Goal: Information Seeking & Learning: Learn about a topic

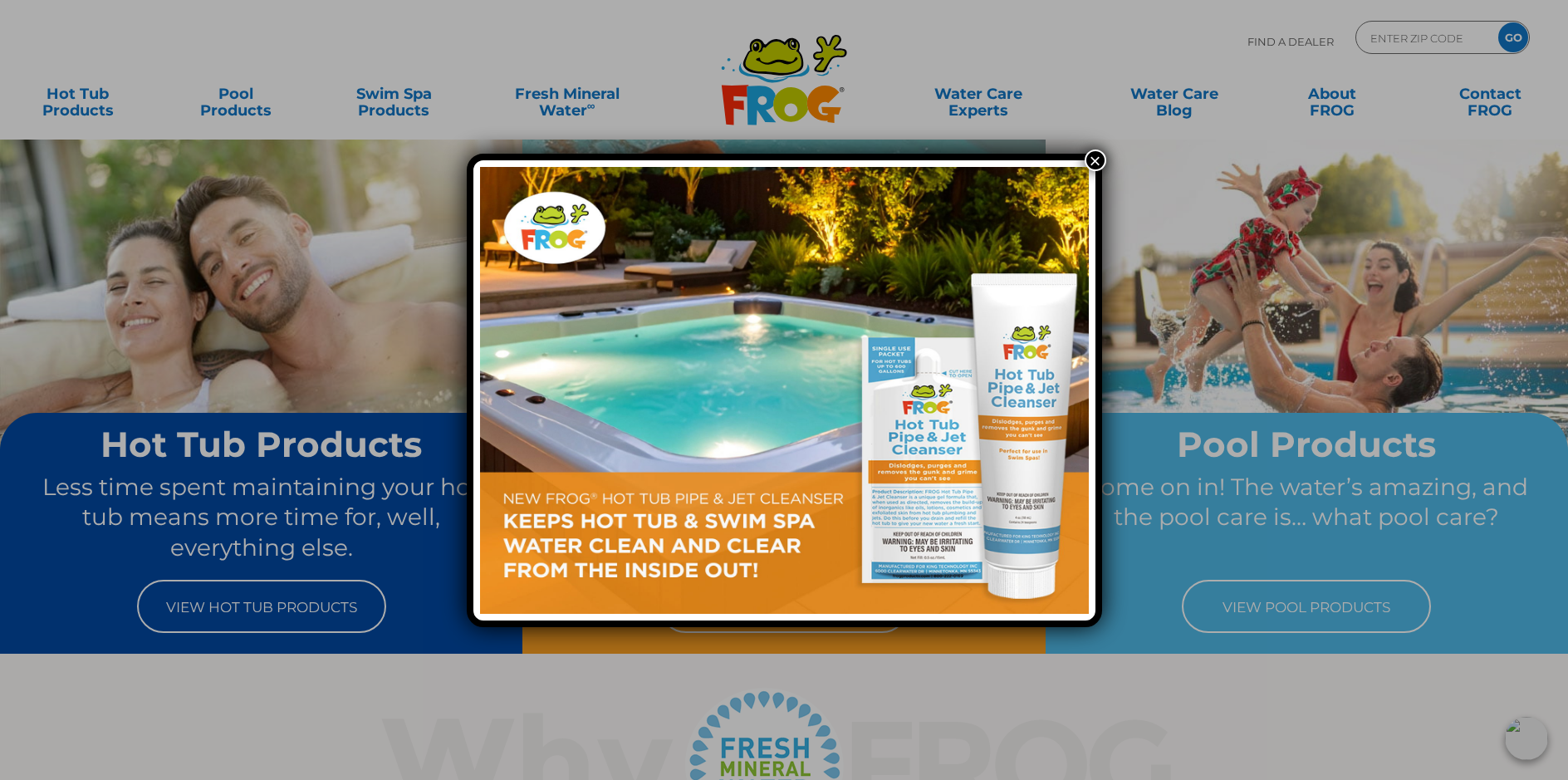
click at [294, 604] on div "×" at bounding box center [784, 390] width 1568 height 780
click at [1091, 158] on button "×" at bounding box center [1096, 161] width 22 height 22
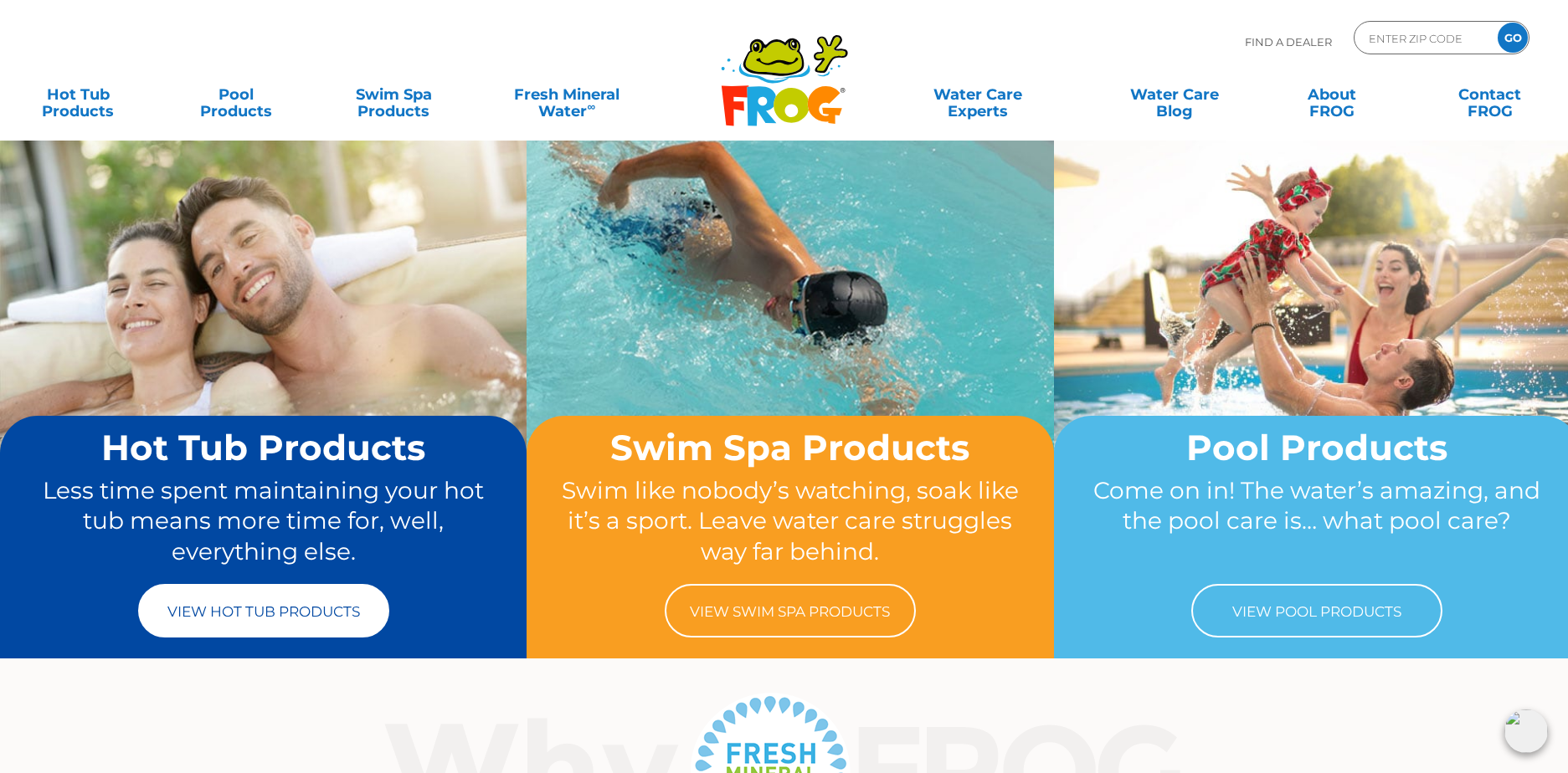
click at [313, 625] on link "View Hot Tub Products" at bounding box center [263, 611] width 251 height 53
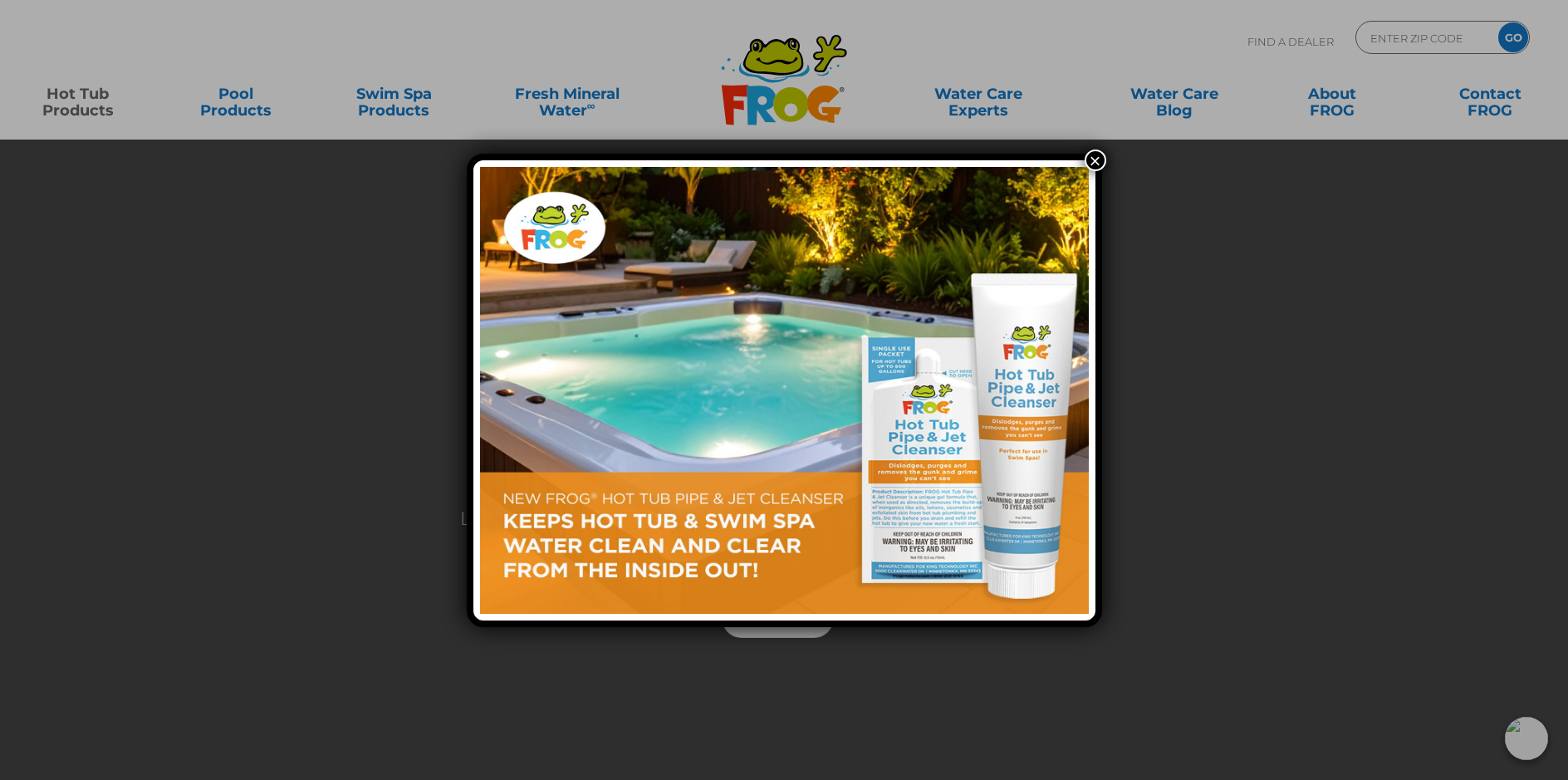
click at [950, 454] on img at bounding box center [784, 390] width 608 height 447
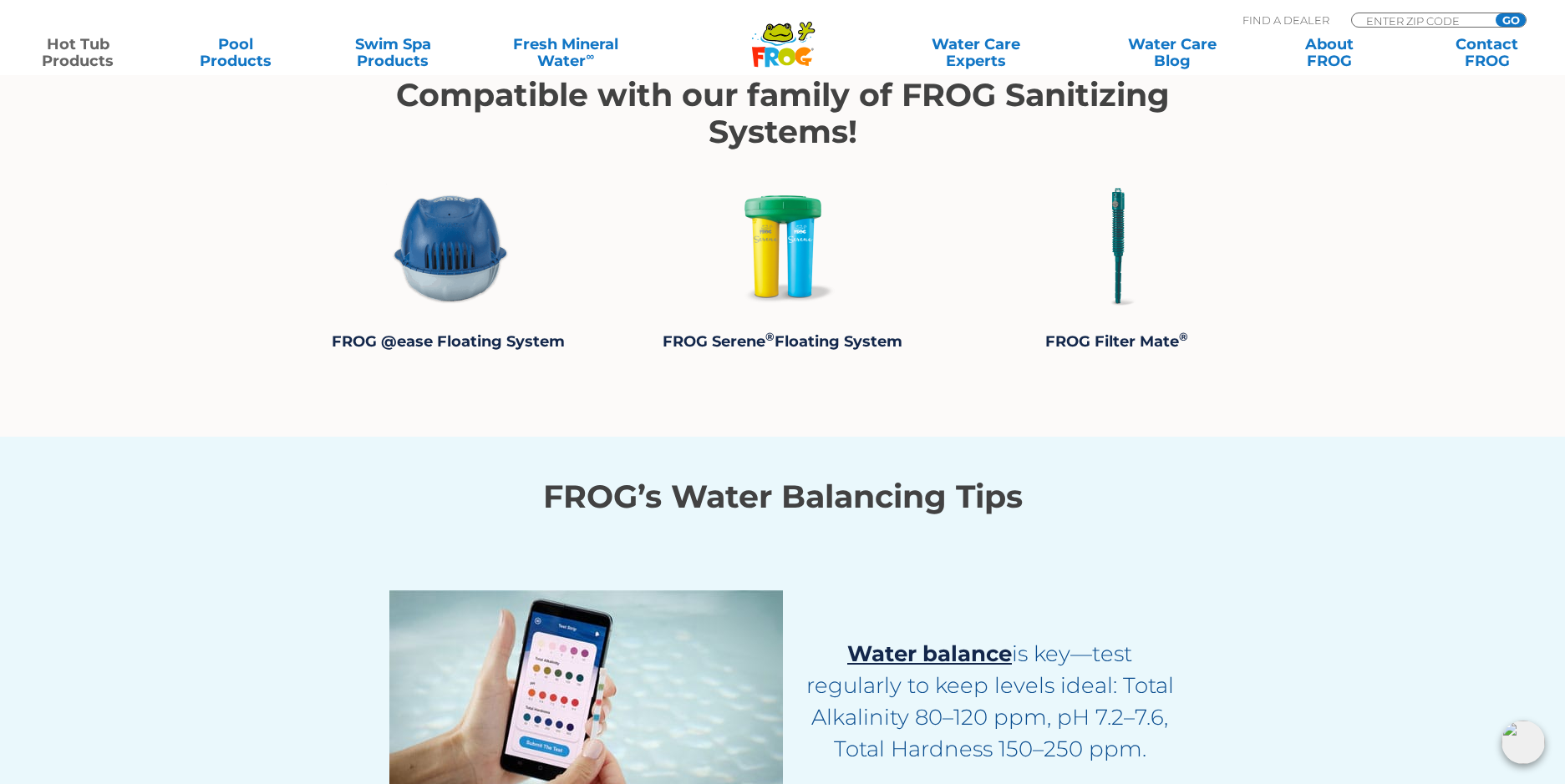
scroll to position [3341, 0]
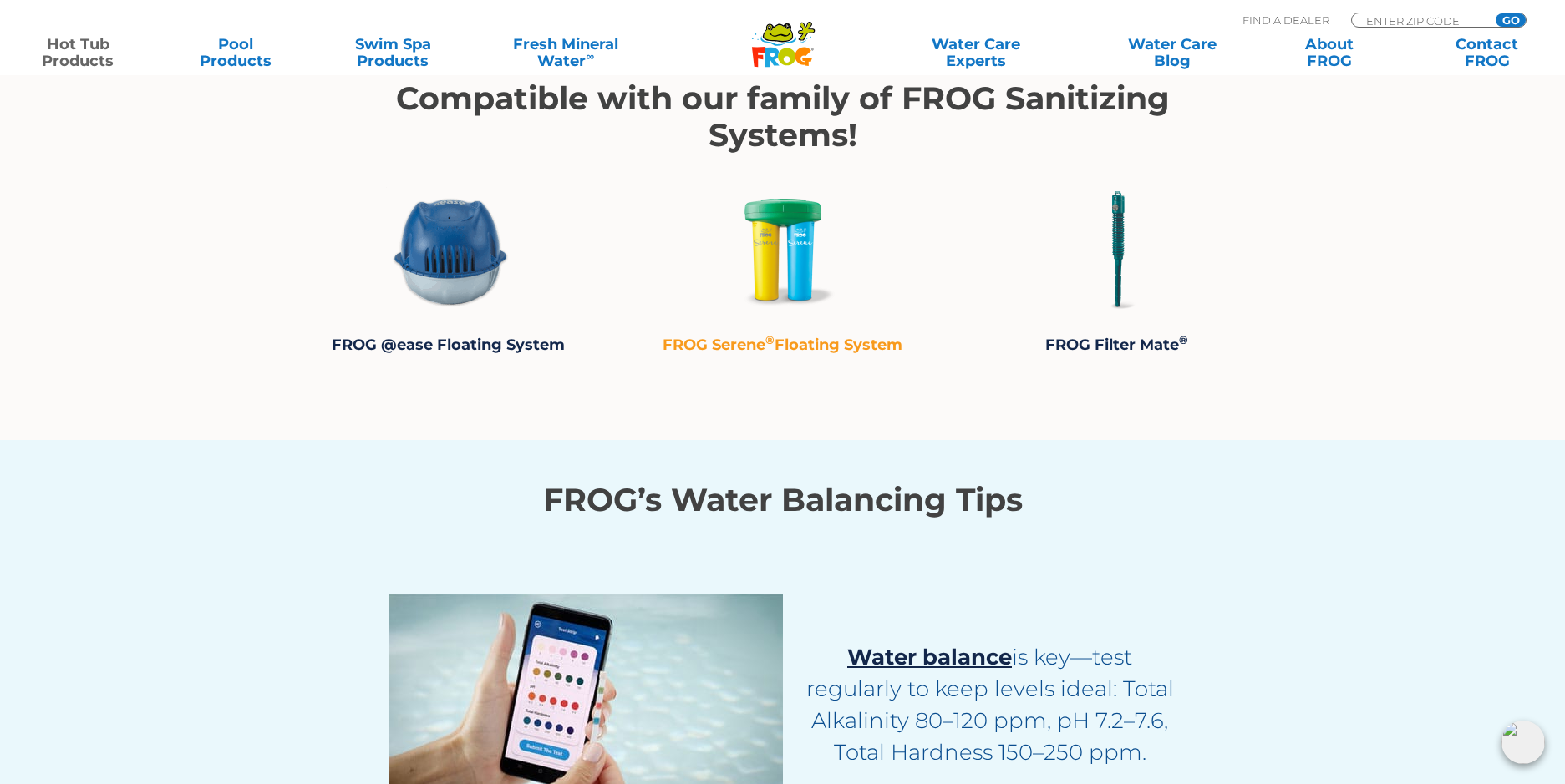
click at [794, 343] on strong "FROG Serene ® Floating System" at bounding box center [782, 344] width 240 height 19
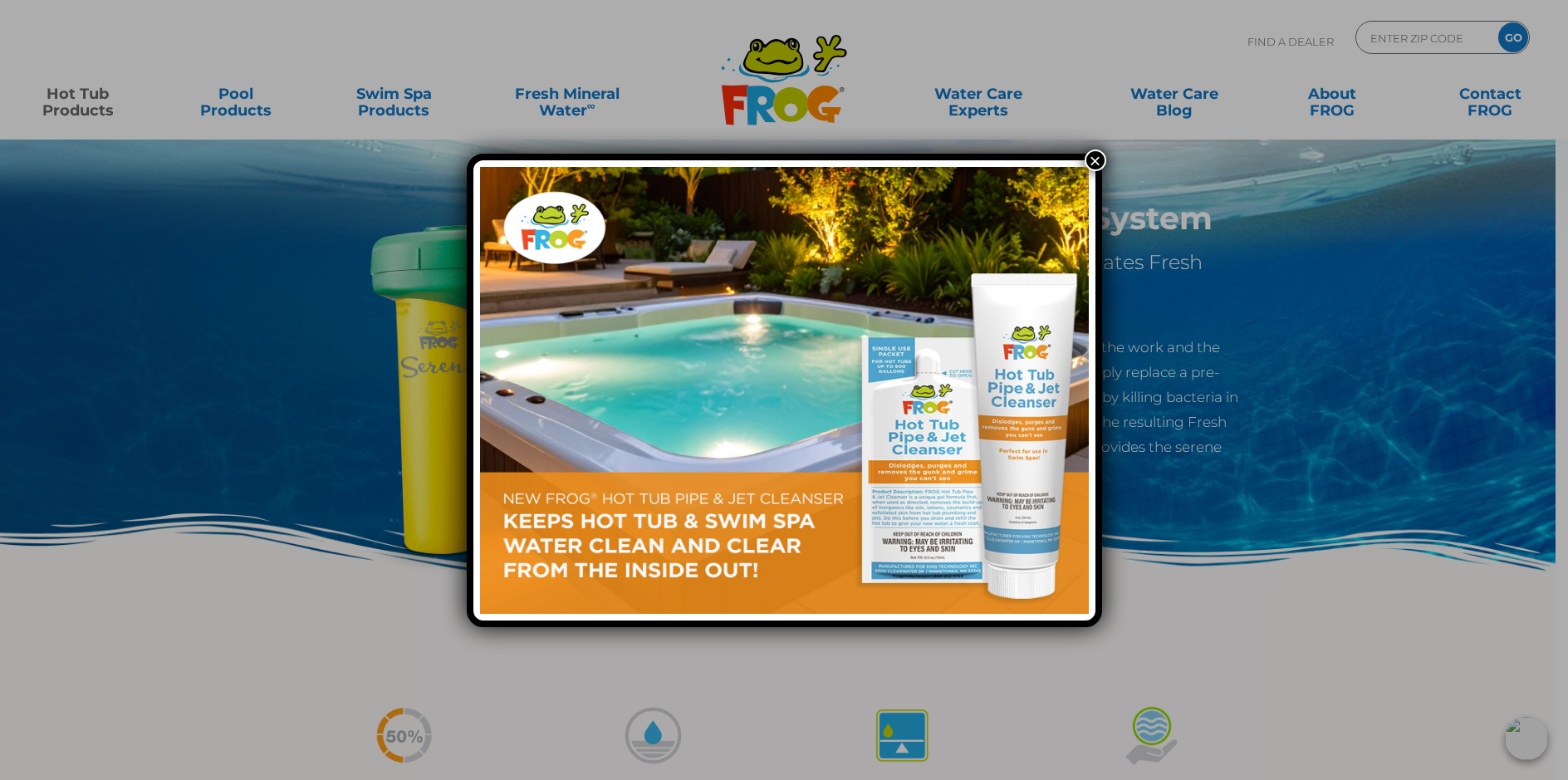
click at [1099, 161] on button "×" at bounding box center [1096, 161] width 22 height 22
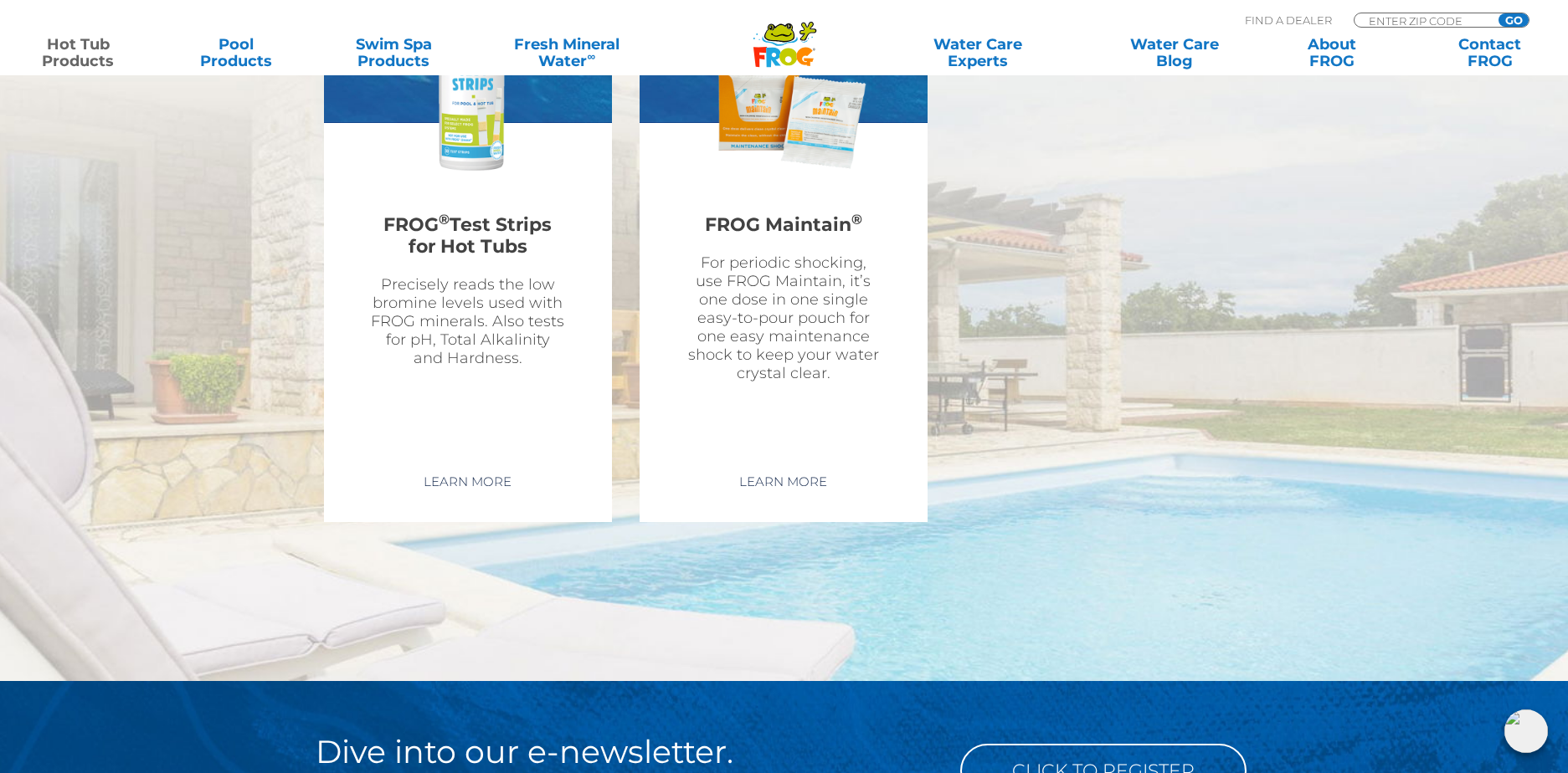
scroll to position [4393, 0]
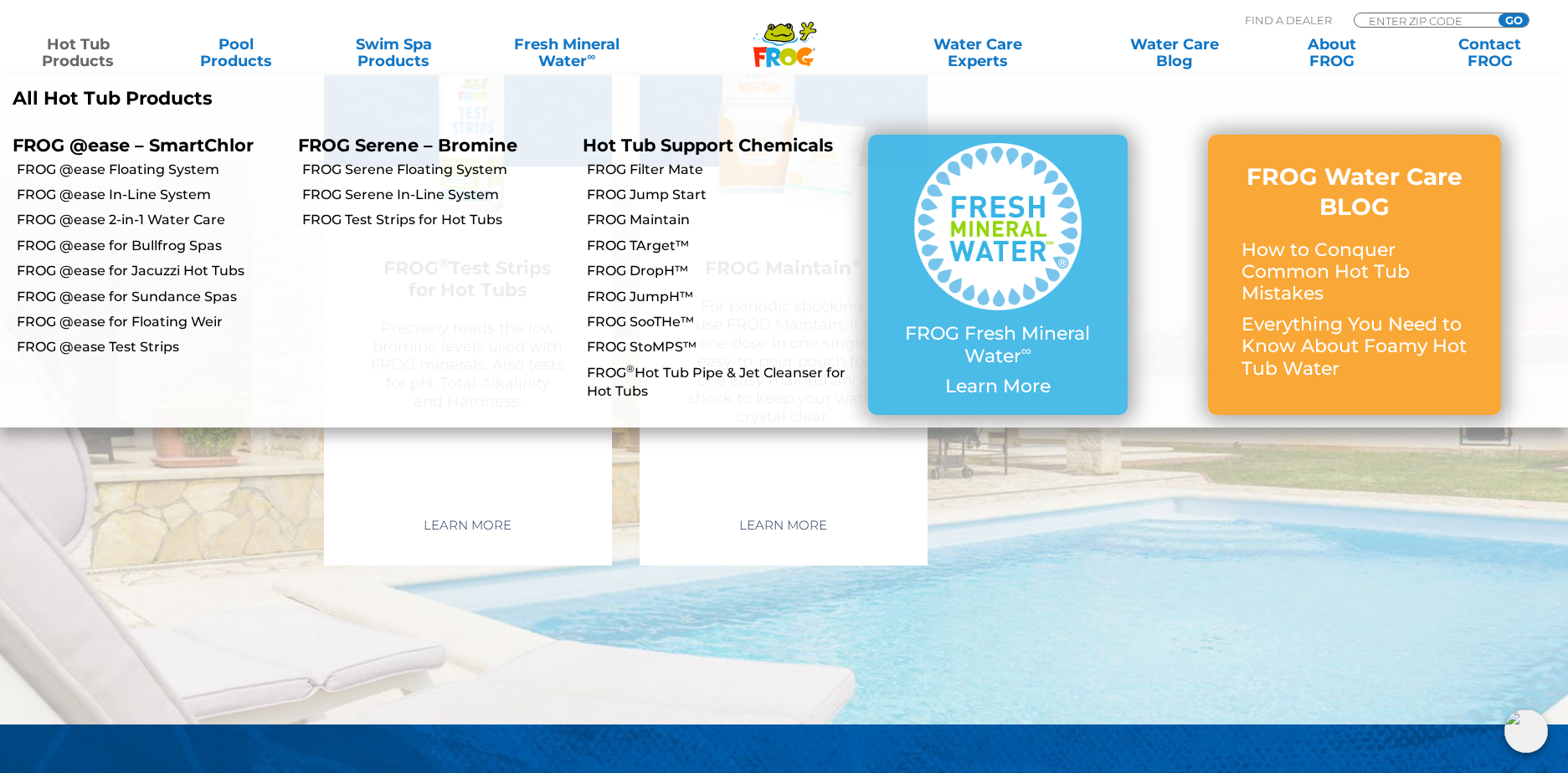
click at [73, 44] on link "Hot Tub Products" at bounding box center [78, 53] width 123 height 34
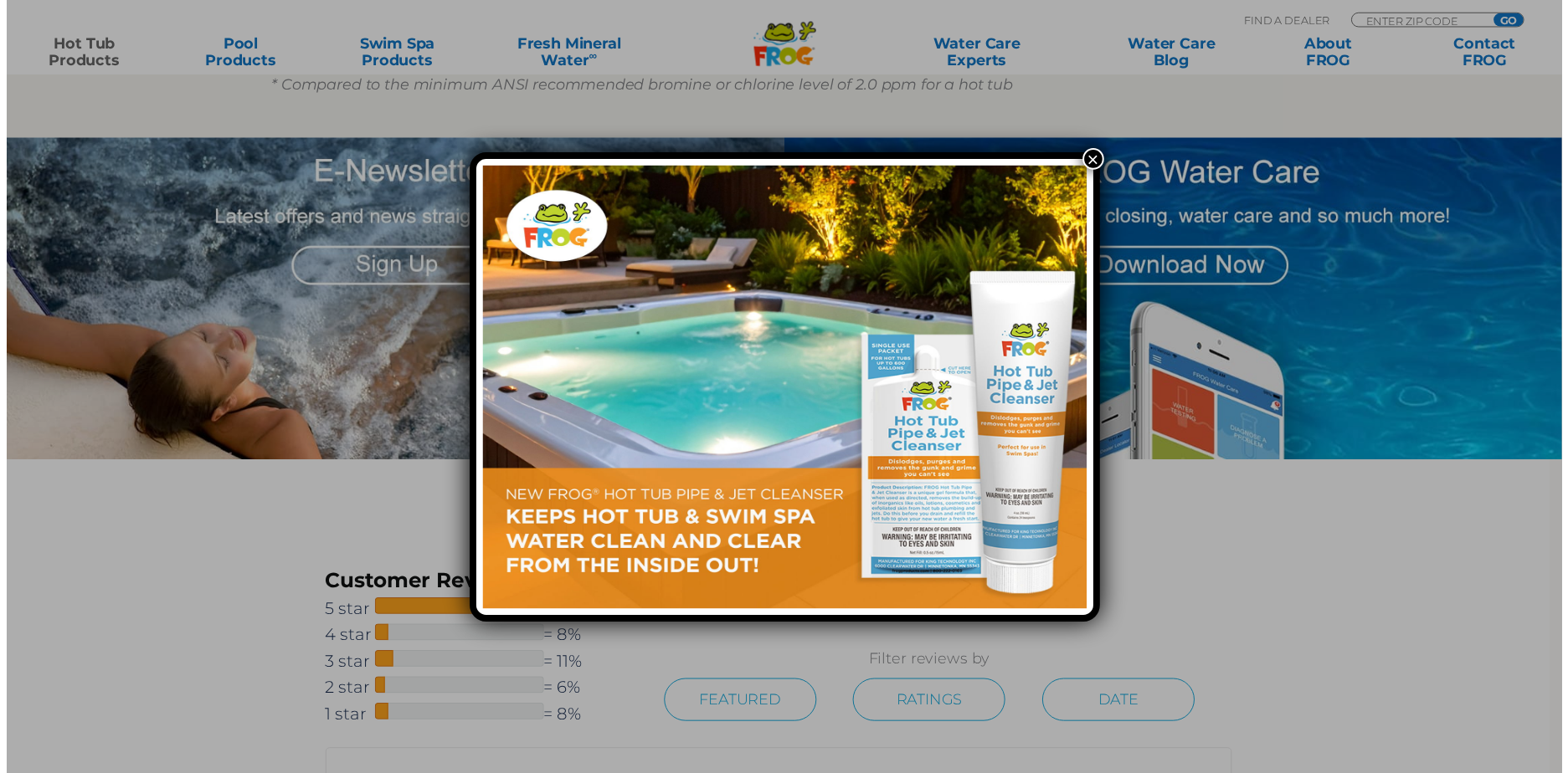
scroll to position [1802, 0]
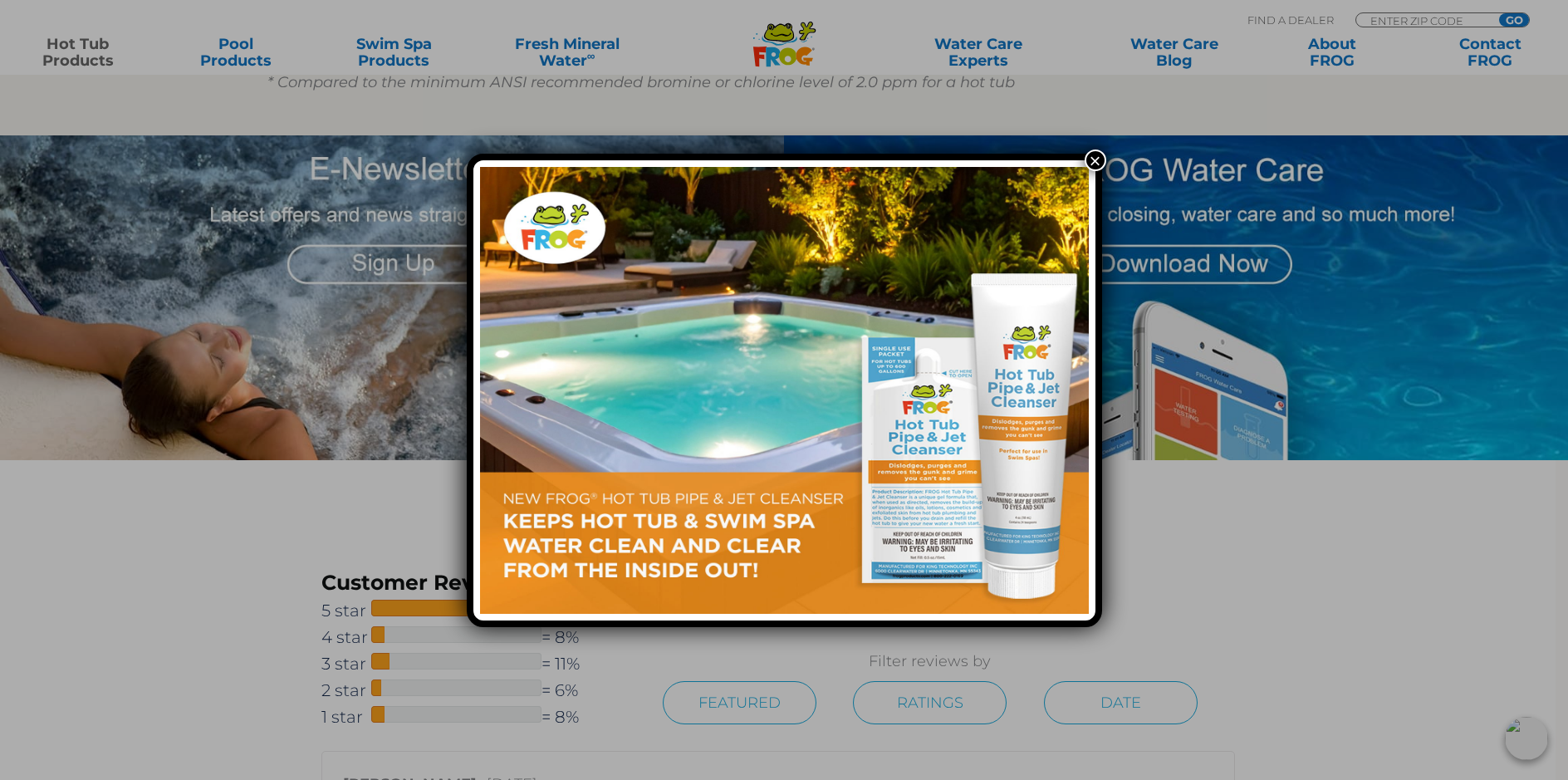
click at [1098, 157] on button "×" at bounding box center [1096, 161] width 22 height 22
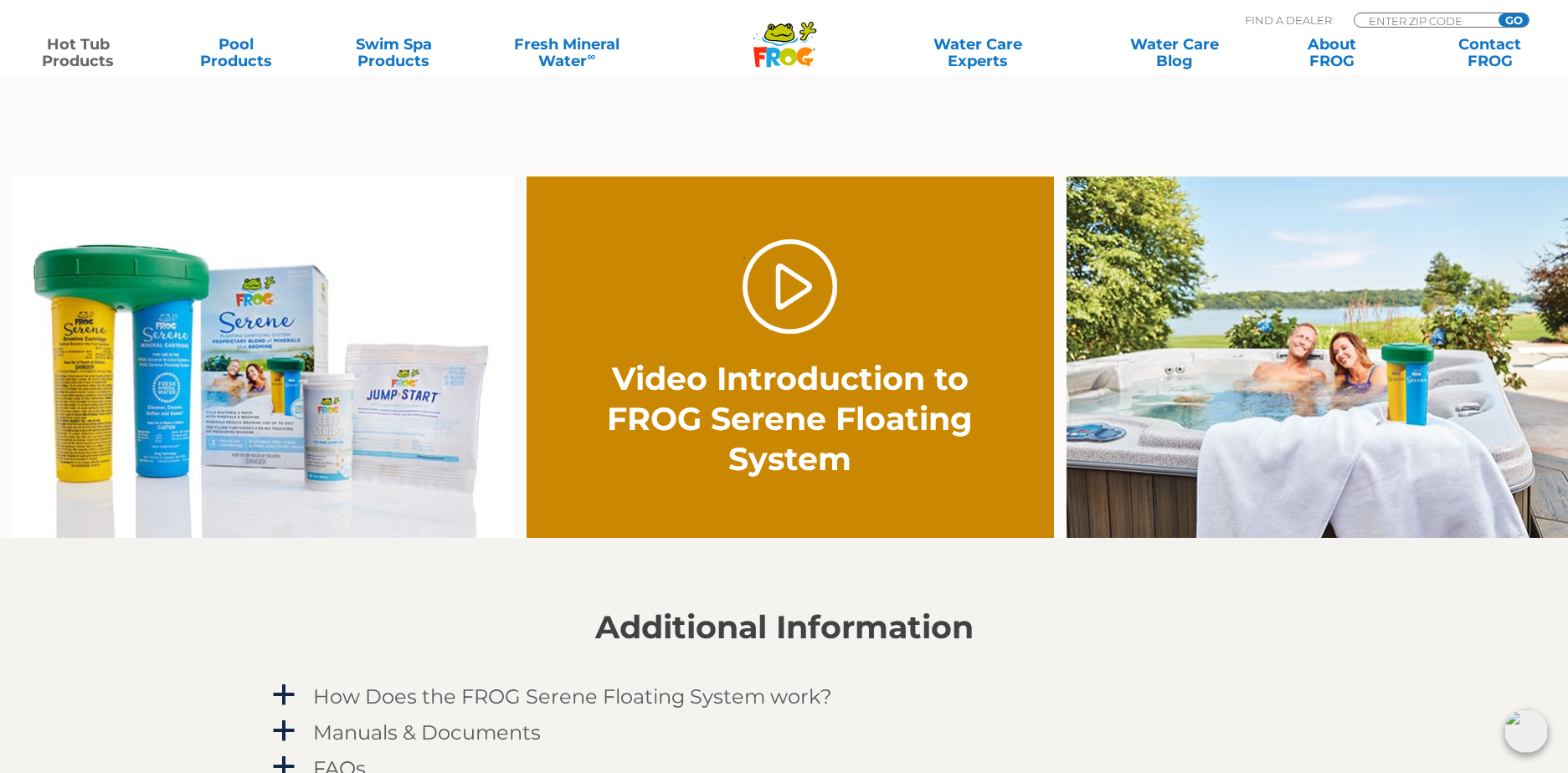
scroll to position [1045, 0]
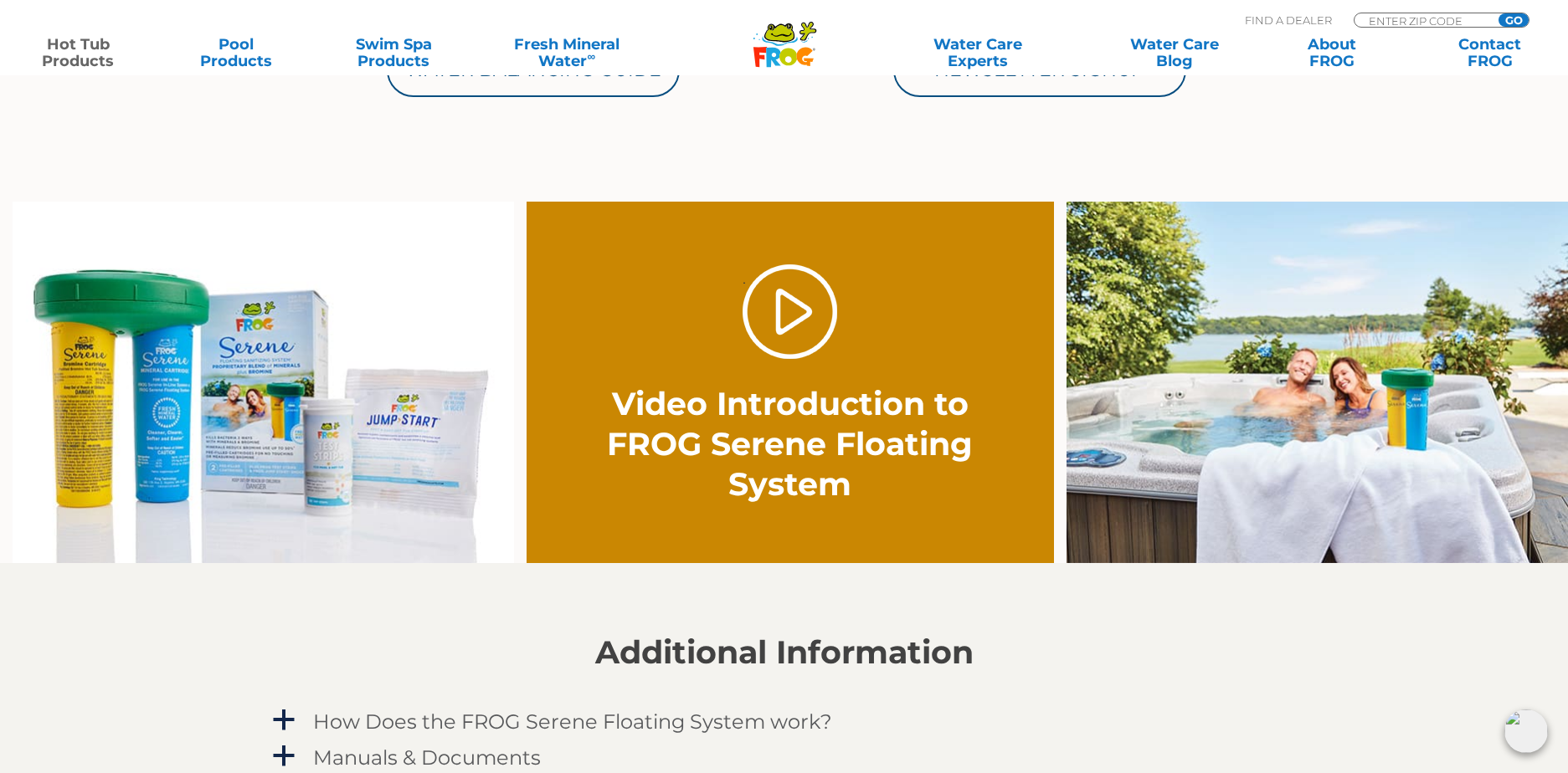
click at [302, 400] on img at bounding box center [263, 384] width 501 height 363
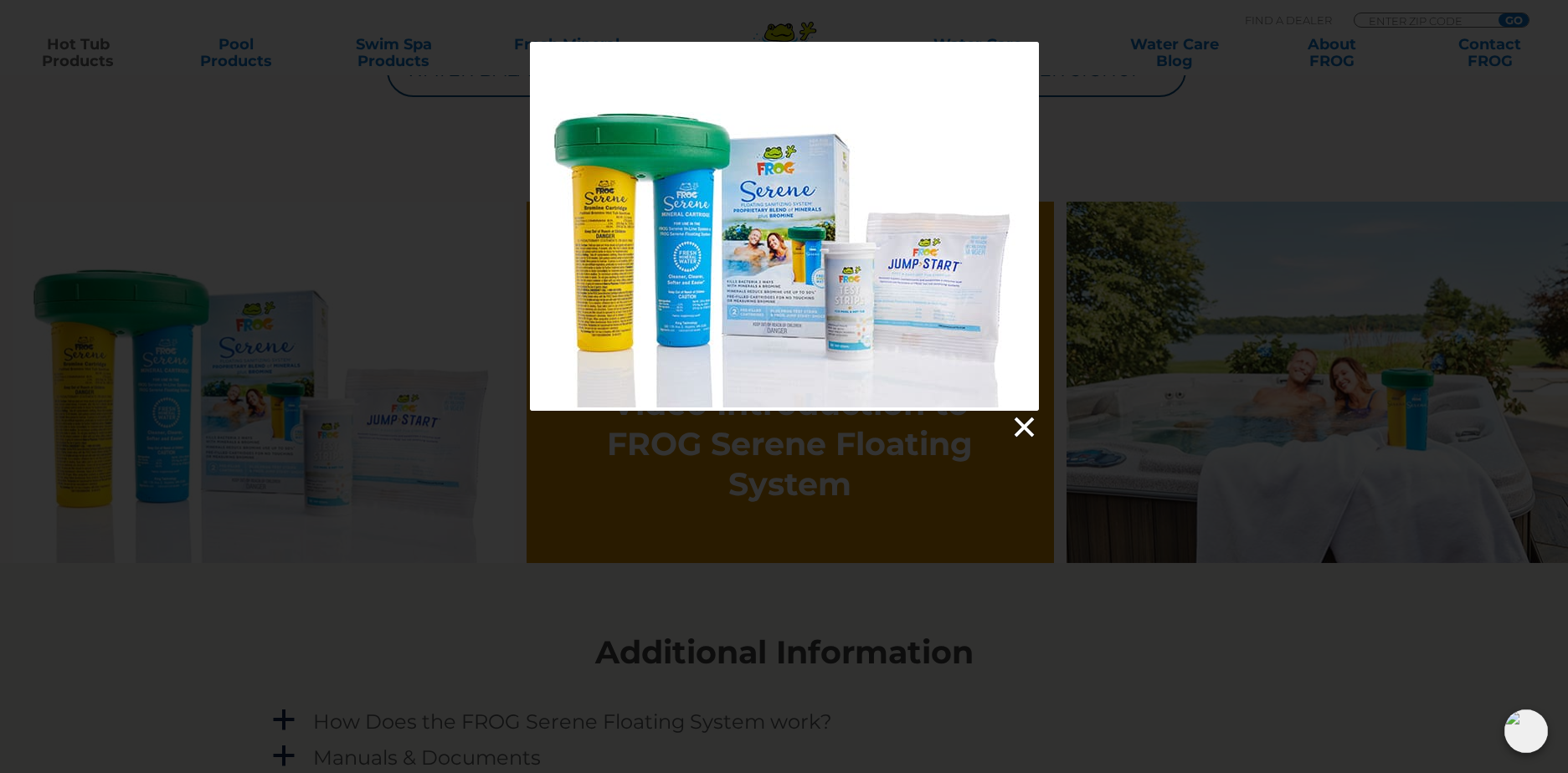
click at [1019, 428] on link at bounding box center [1023, 427] width 25 height 25
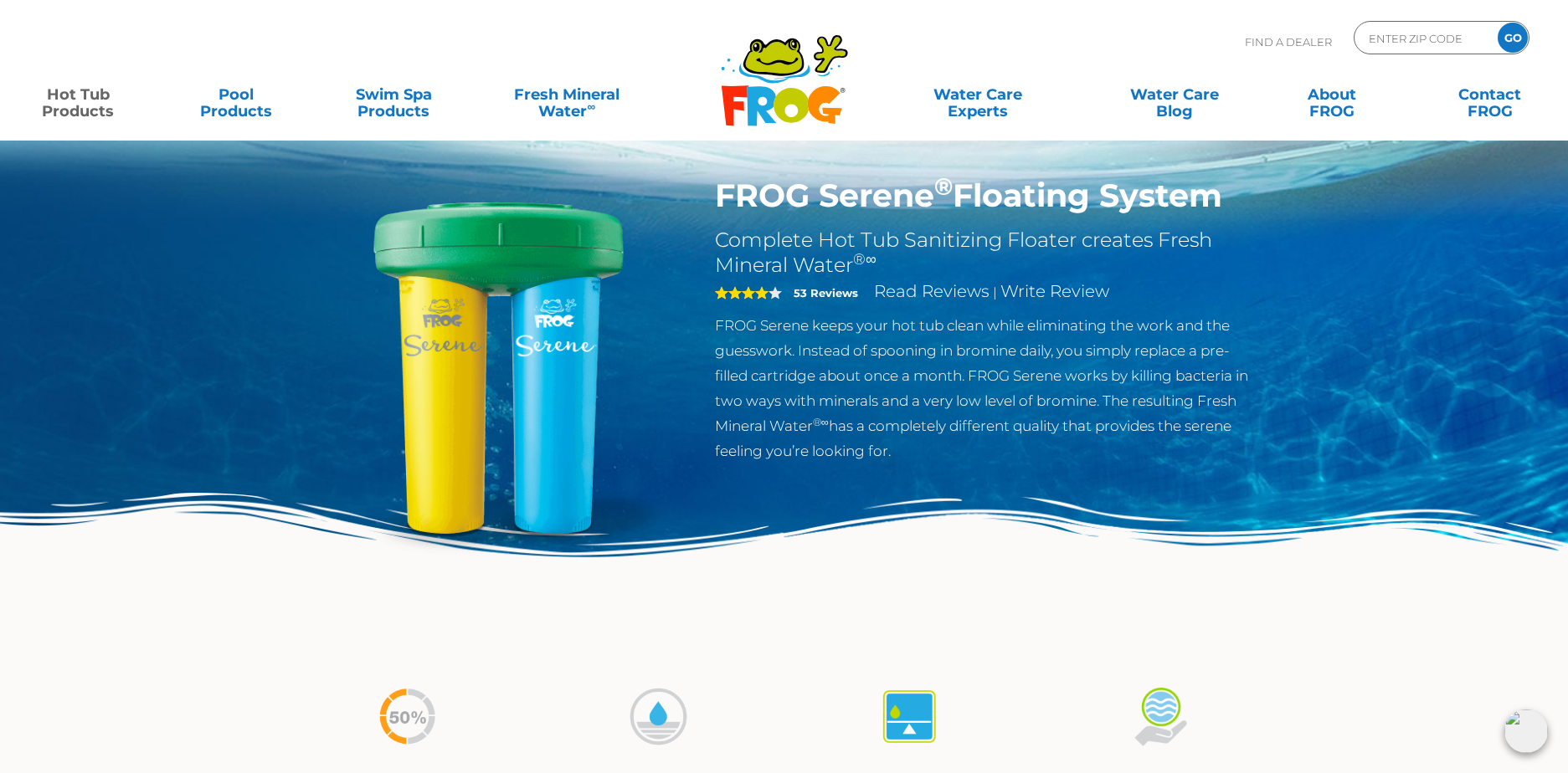
scroll to position [0, 0]
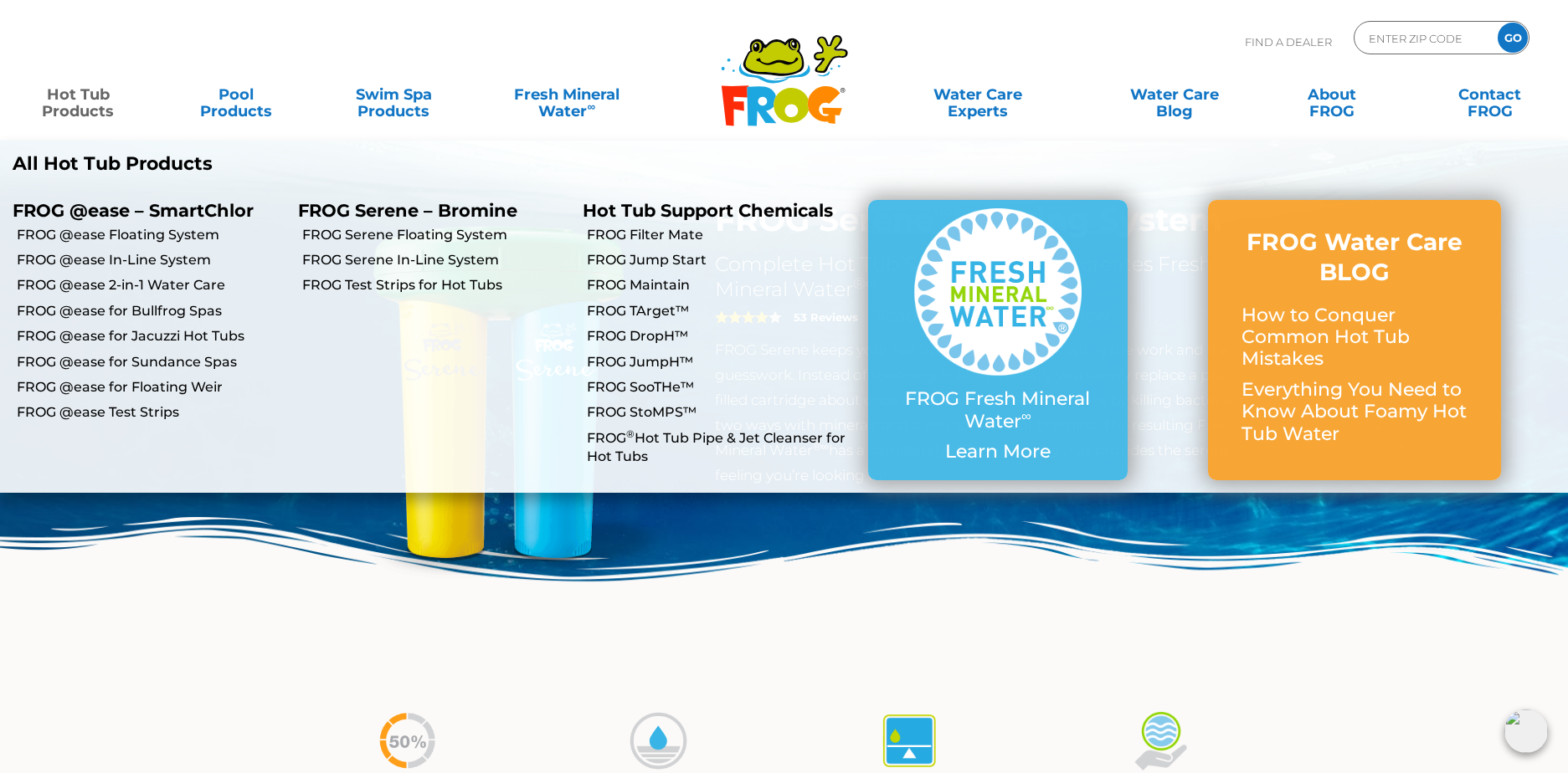
click at [70, 102] on link "Hot Tub Products" at bounding box center [78, 95] width 123 height 34
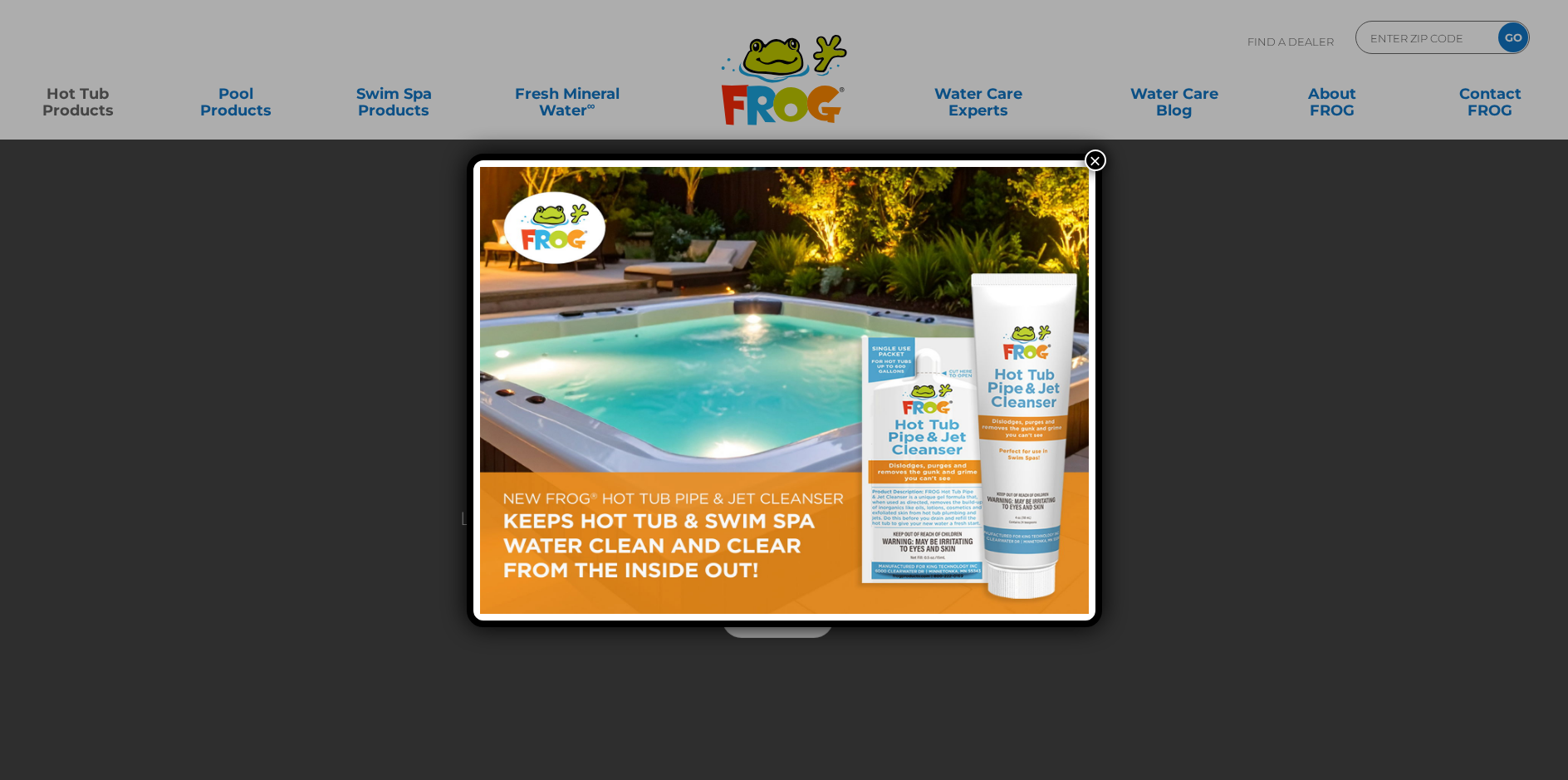
click at [68, 101] on div "×" at bounding box center [784, 390] width 1568 height 780
click at [1098, 156] on button "×" at bounding box center [1096, 161] width 22 height 22
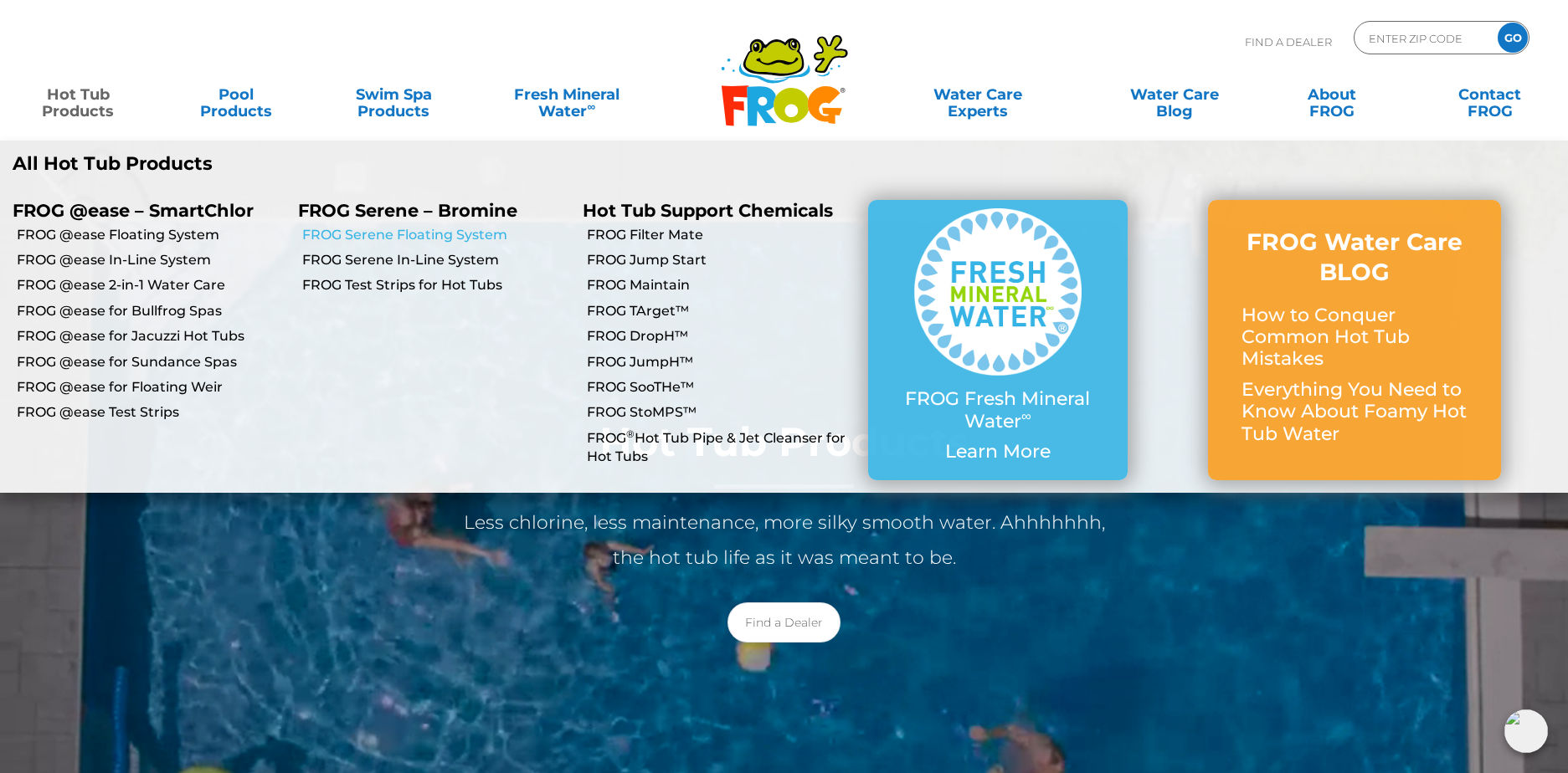
click at [380, 236] on link "FROG Serene Floating System" at bounding box center [436, 235] width 268 height 19
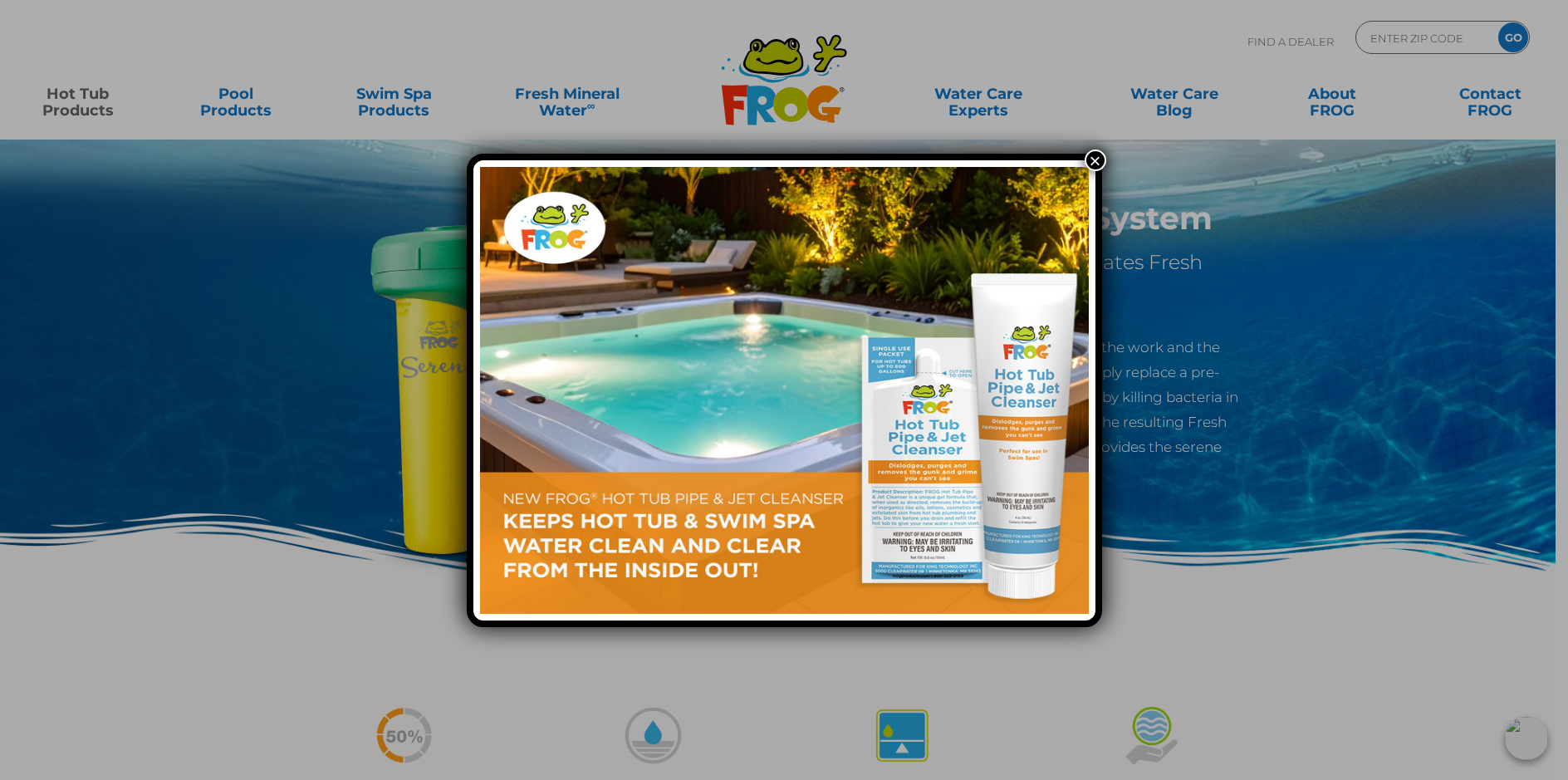
click at [930, 393] on img at bounding box center [784, 390] width 608 height 447
click at [1017, 384] on img at bounding box center [784, 390] width 608 height 447
click at [1021, 387] on img at bounding box center [784, 390] width 608 height 447
click at [937, 402] on img at bounding box center [784, 390] width 608 height 447
click at [975, 571] on img at bounding box center [784, 390] width 608 height 447
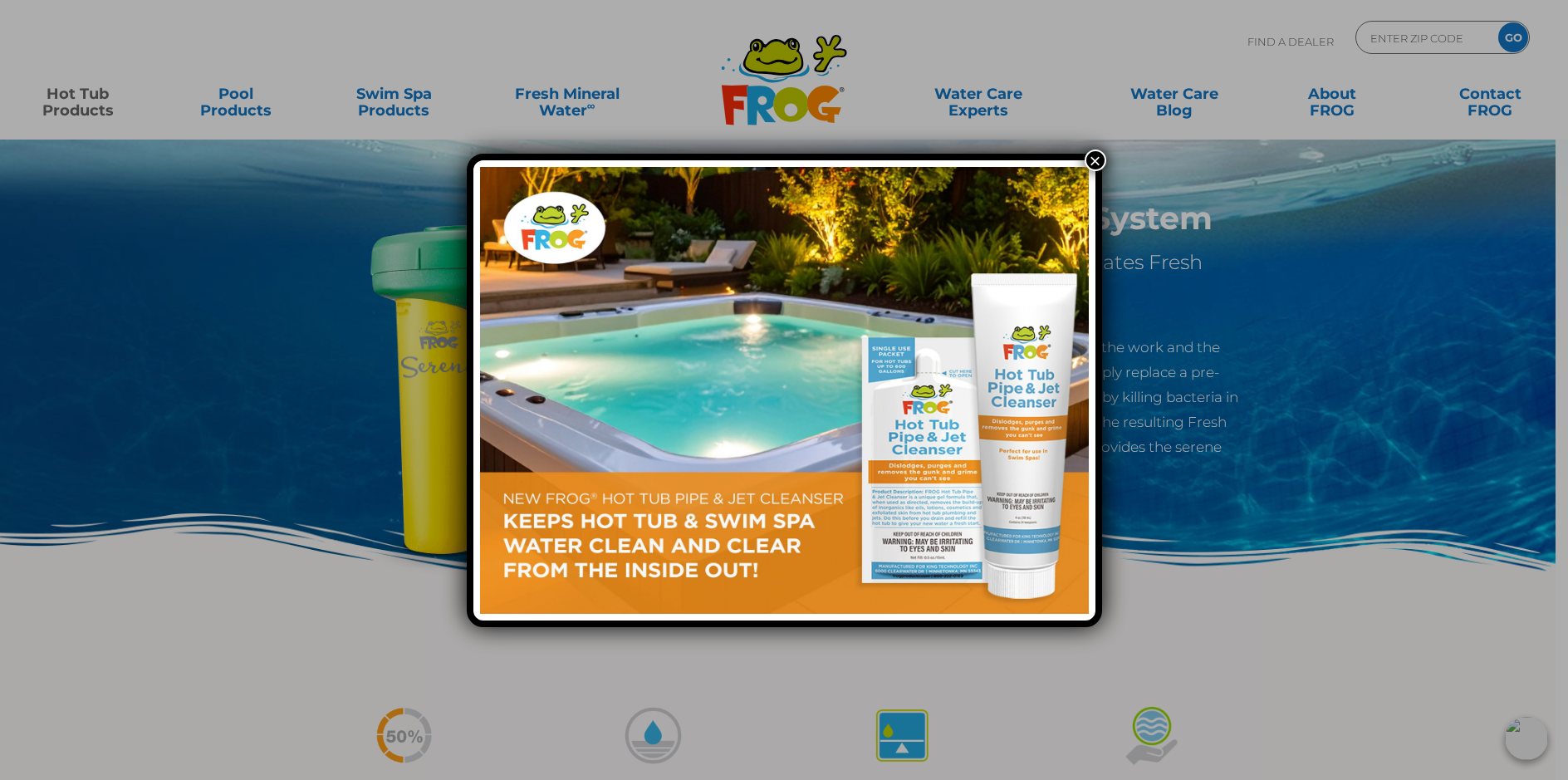
click at [974, 574] on img at bounding box center [784, 390] width 608 height 447
click at [1031, 459] on img at bounding box center [784, 390] width 608 height 447
click at [1098, 151] on button "×" at bounding box center [1096, 161] width 22 height 22
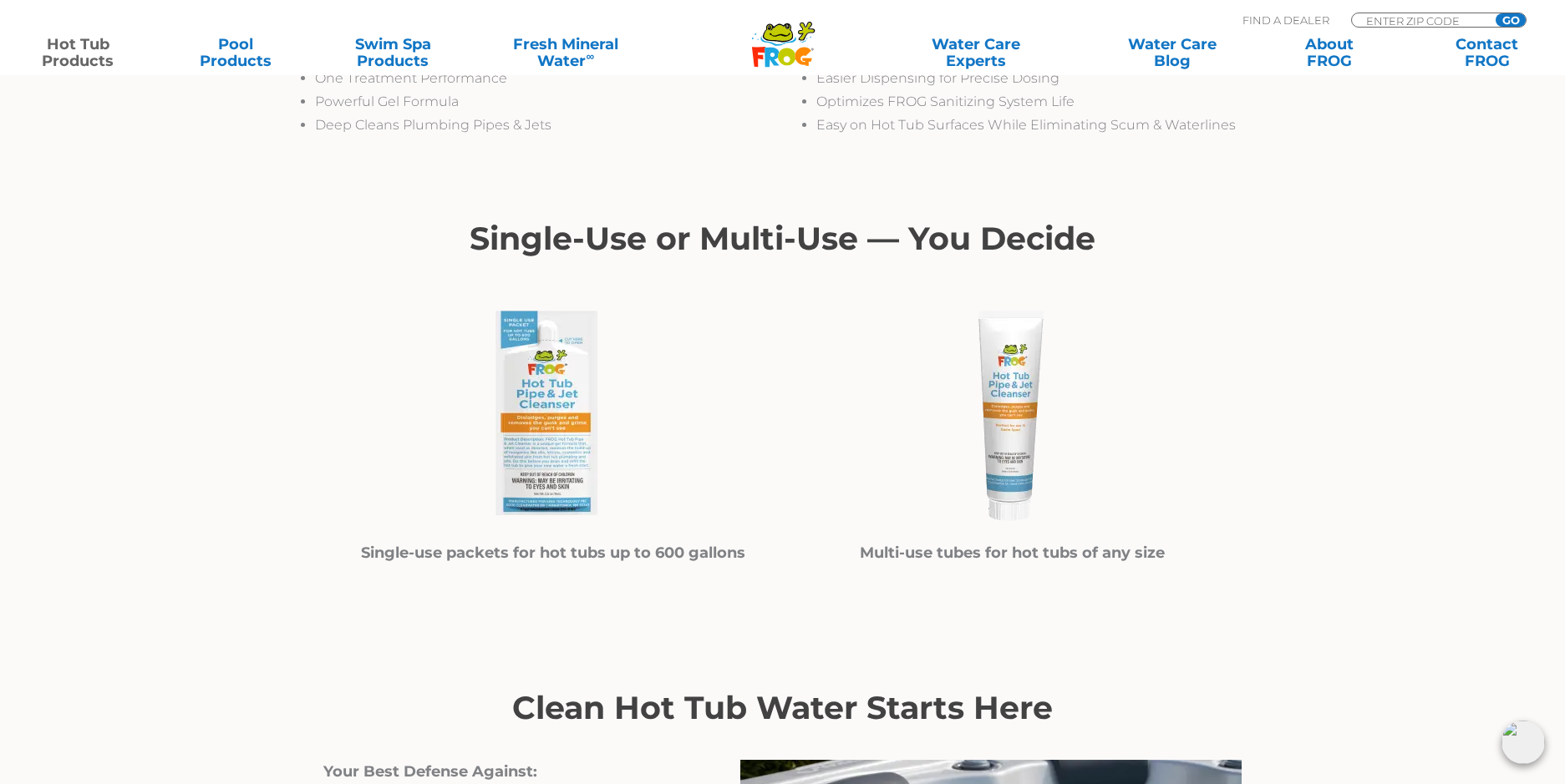
scroll to position [835, 0]
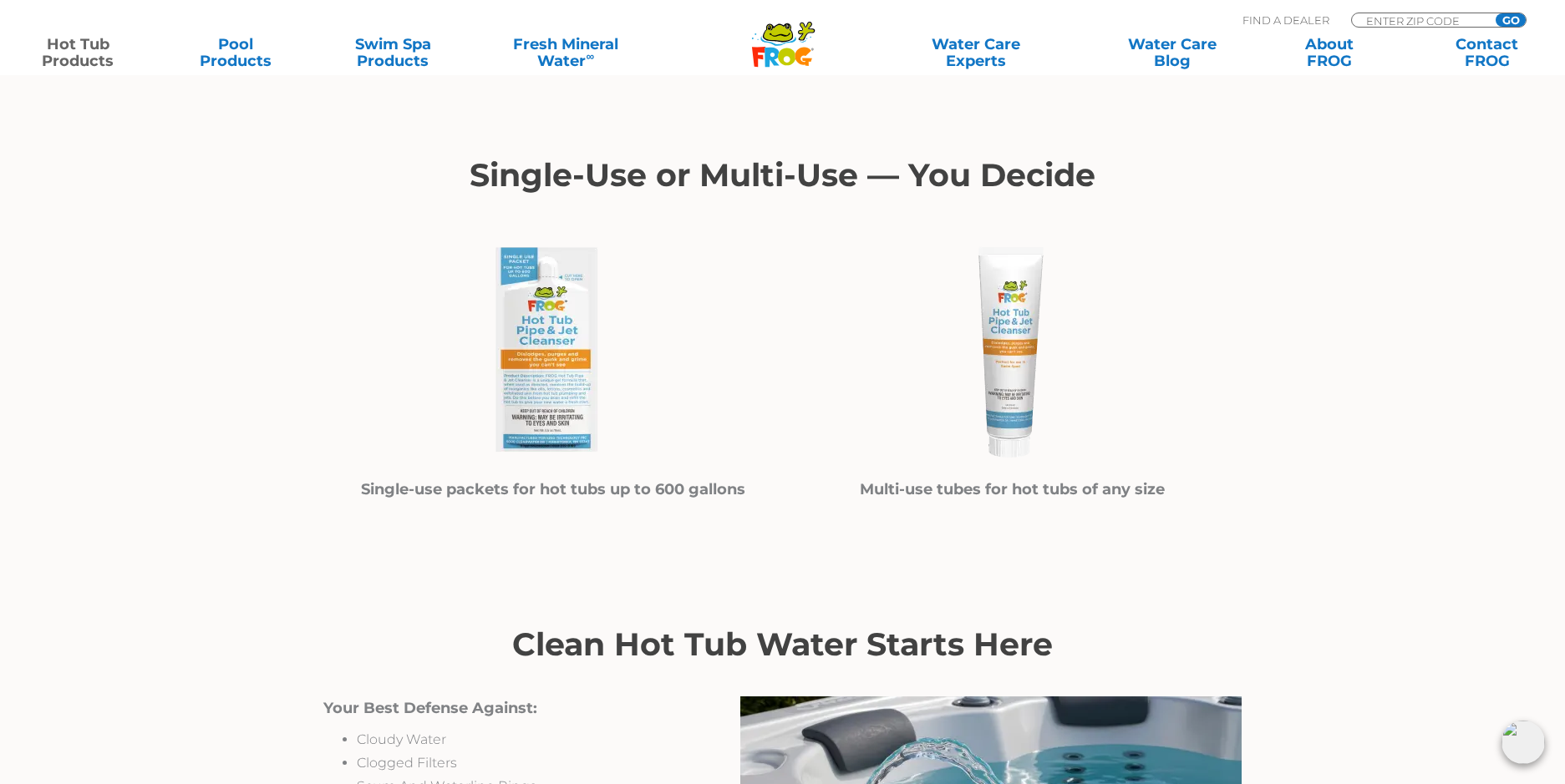
click at [556, 357] on img at bounding box center [553, 352] width 251 height 251
click at [559, 345] on img at bounding box center [553, 352] width 251 height 251
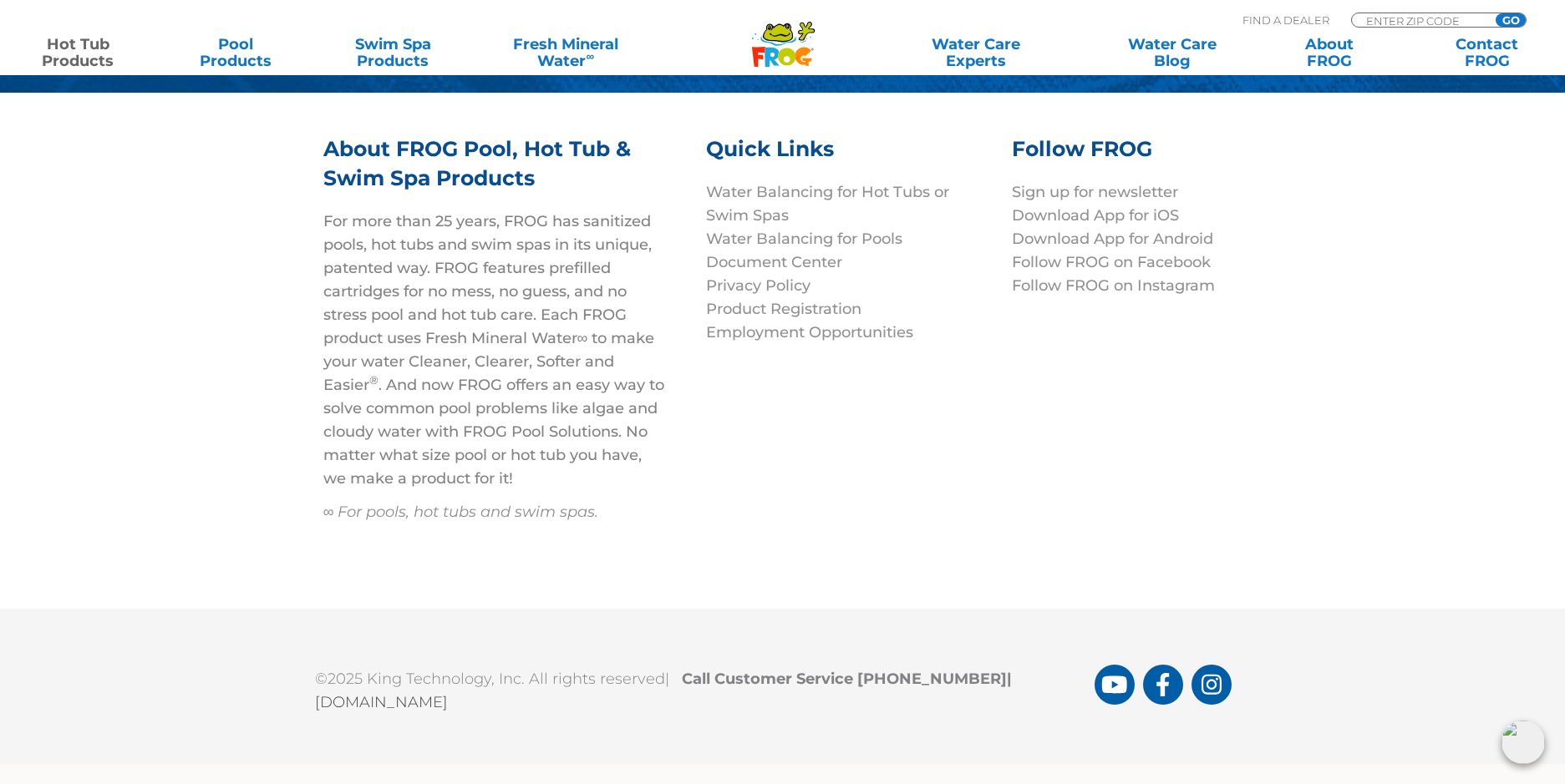
scroll to position [7623, 0]
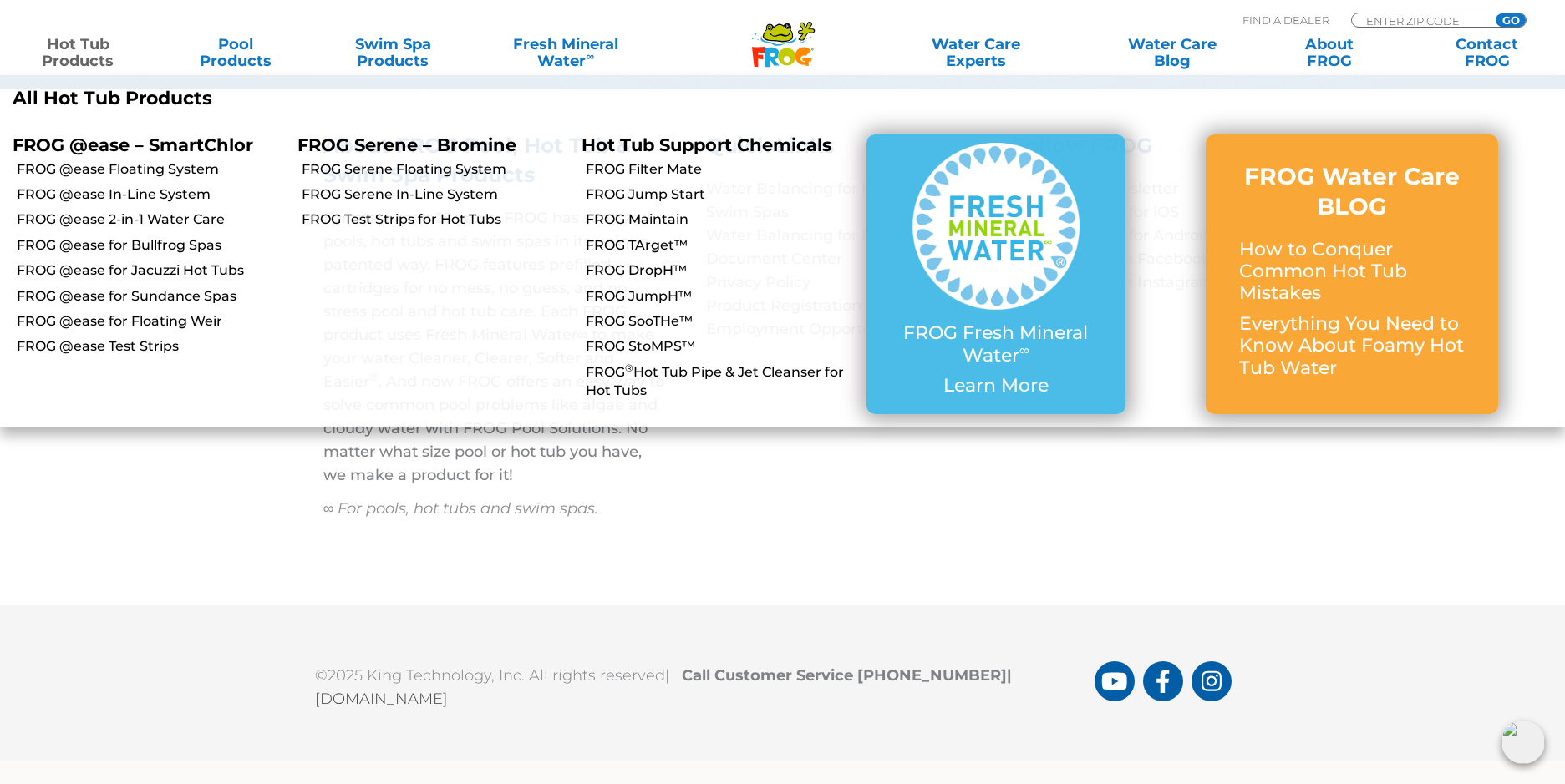
click at [49, 52] on link "Hot Tub Products" at bounding box center [78, 53] width 123 height 33
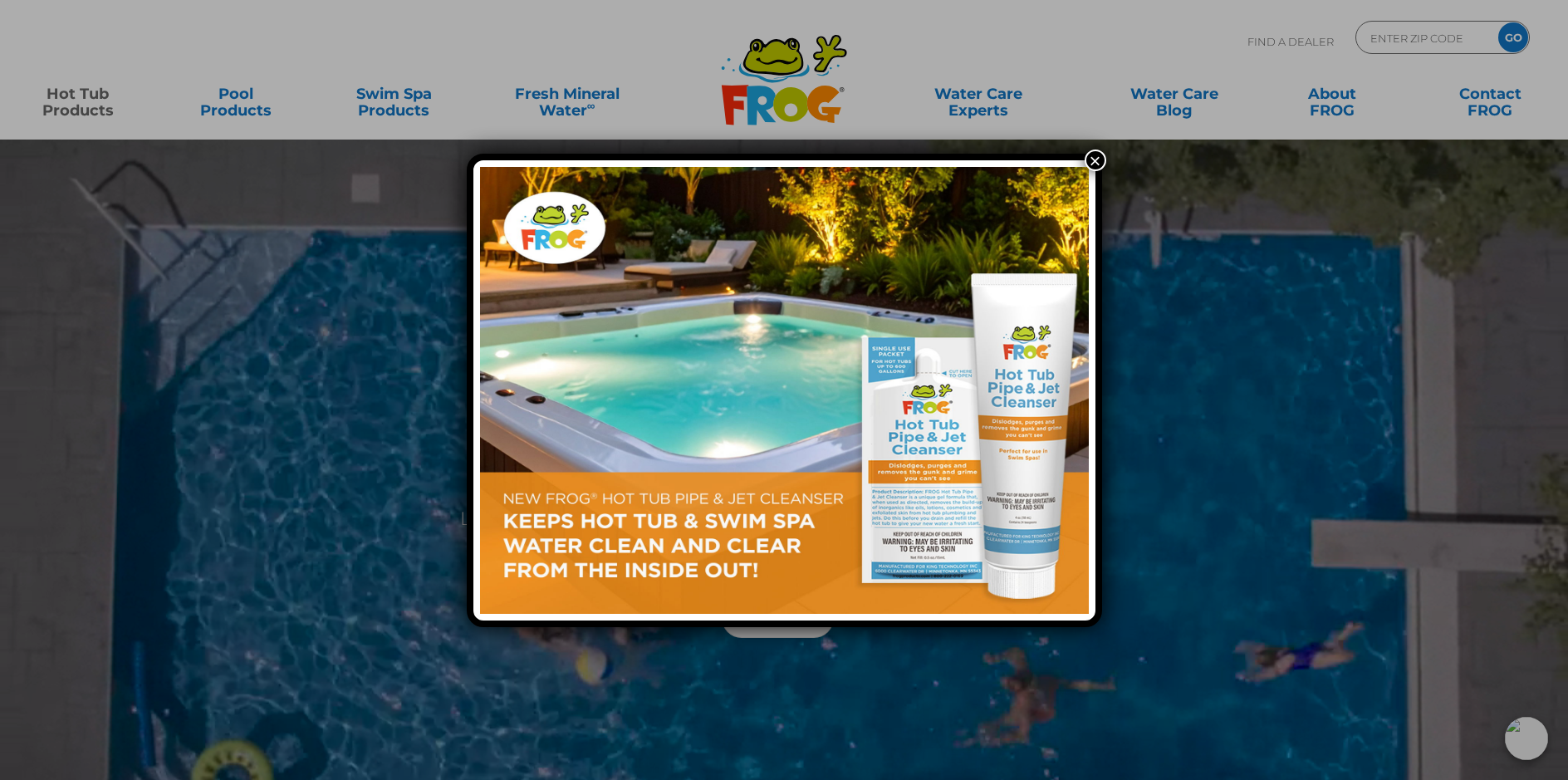
click at [78, 95] on div "×" at bounding box center [784, 390] width 1568 height 780
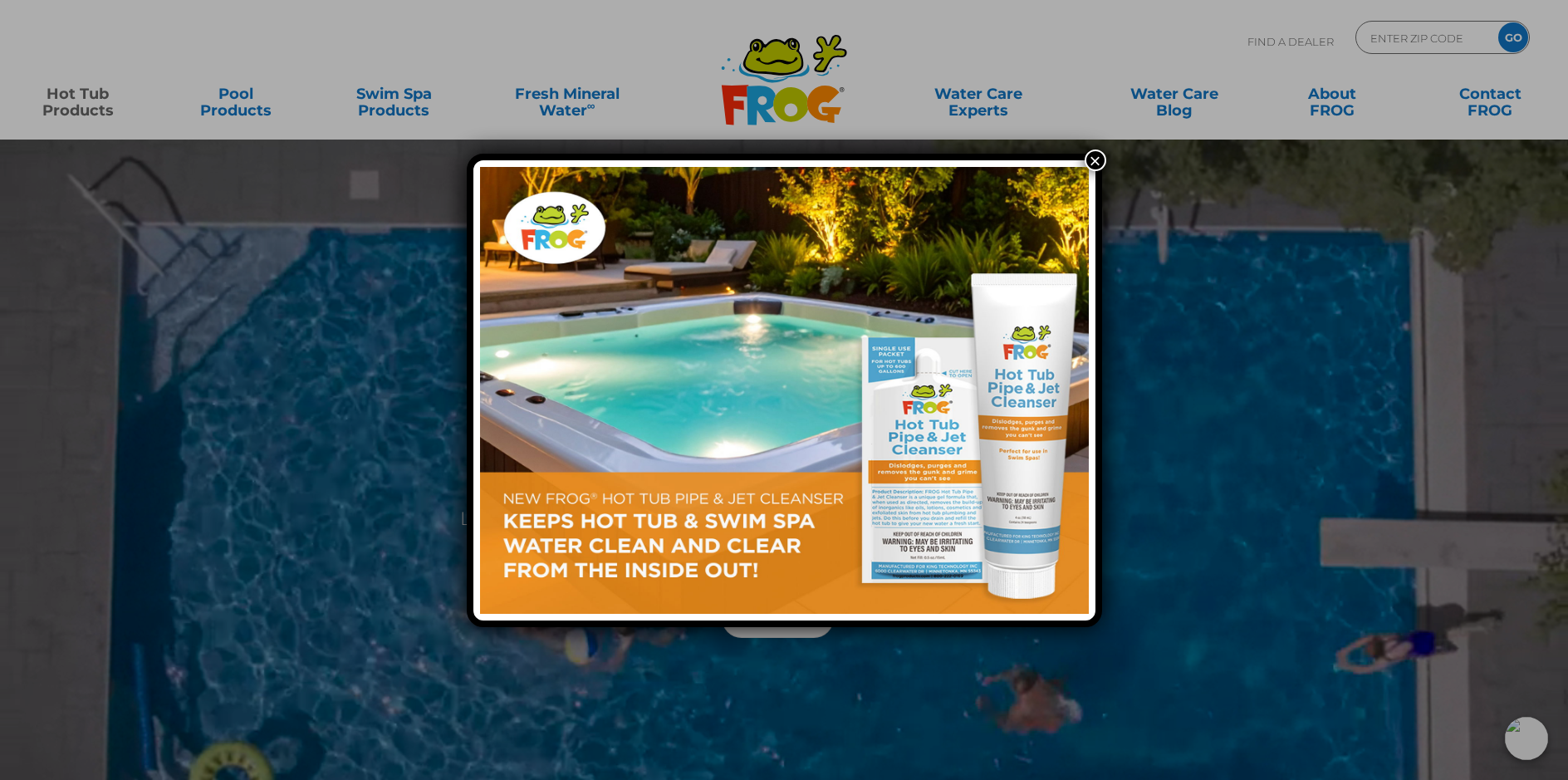
click at [1094, 159] on button "×" at bounding box center [1096, 161] width 22 height 22
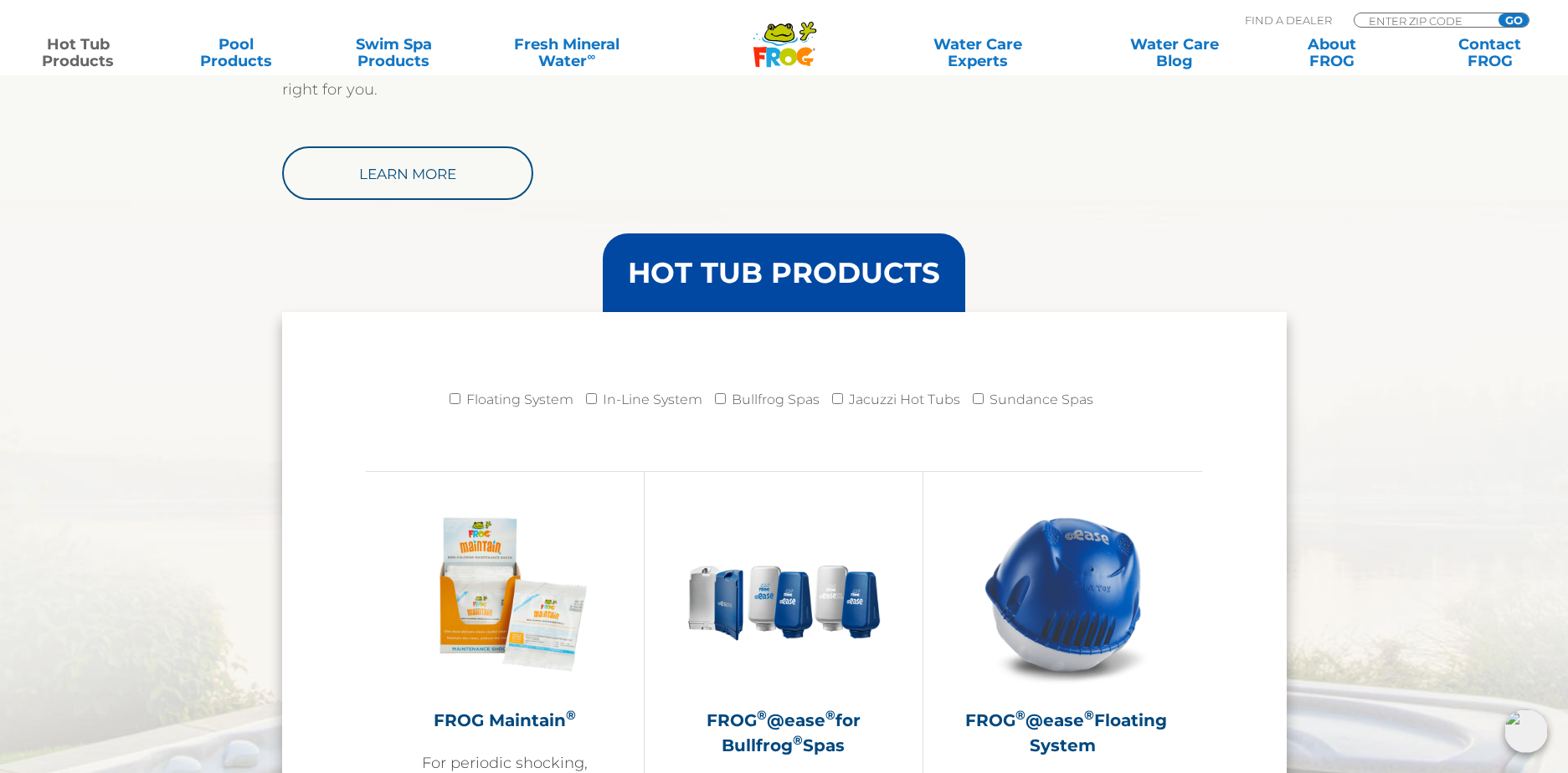
scroll to position [1507, 0]
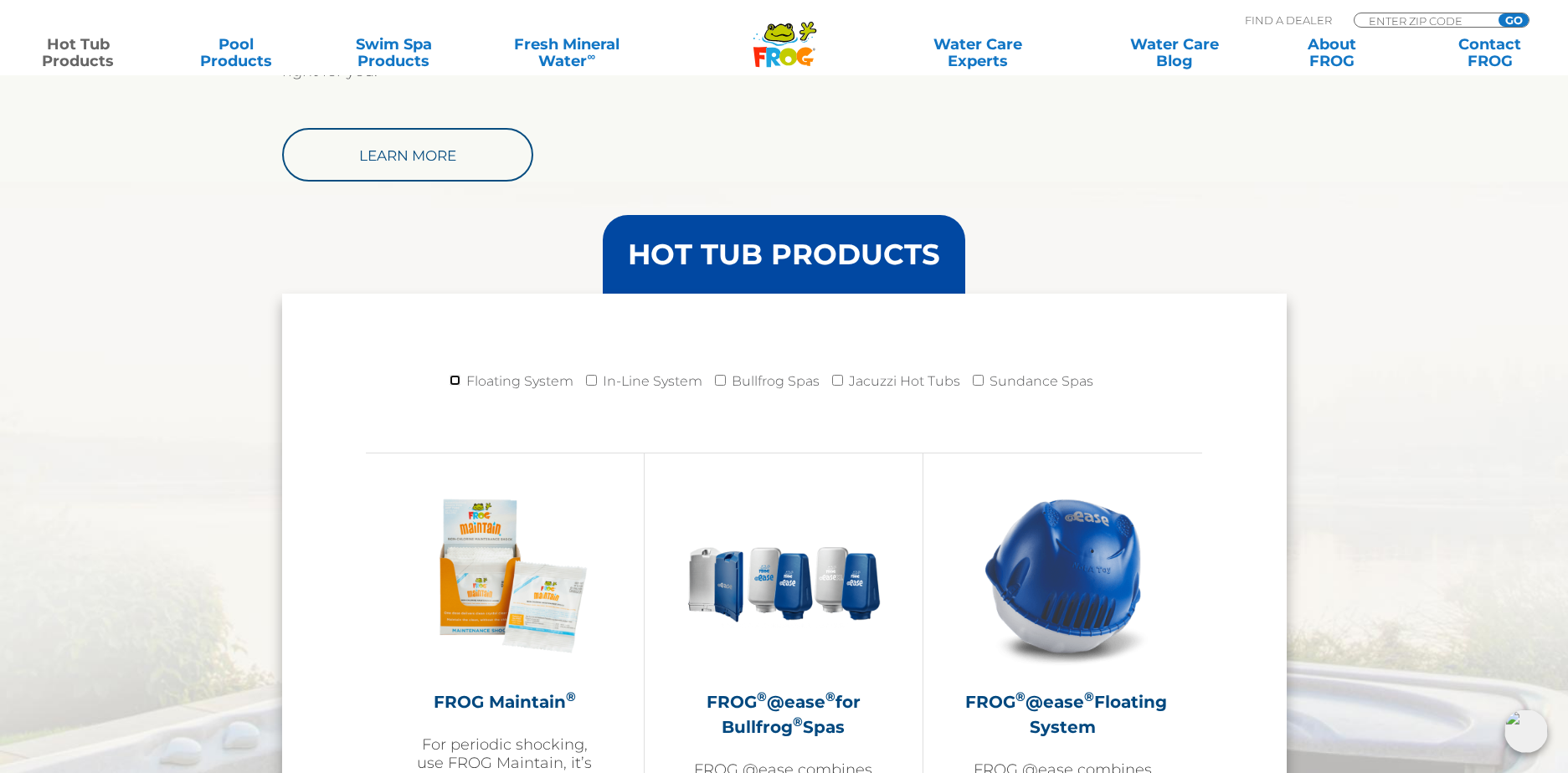
click at [453, 380] on input "Floating System" at bounding box center [455, 380] width 11 height 11
checkbox input "true"
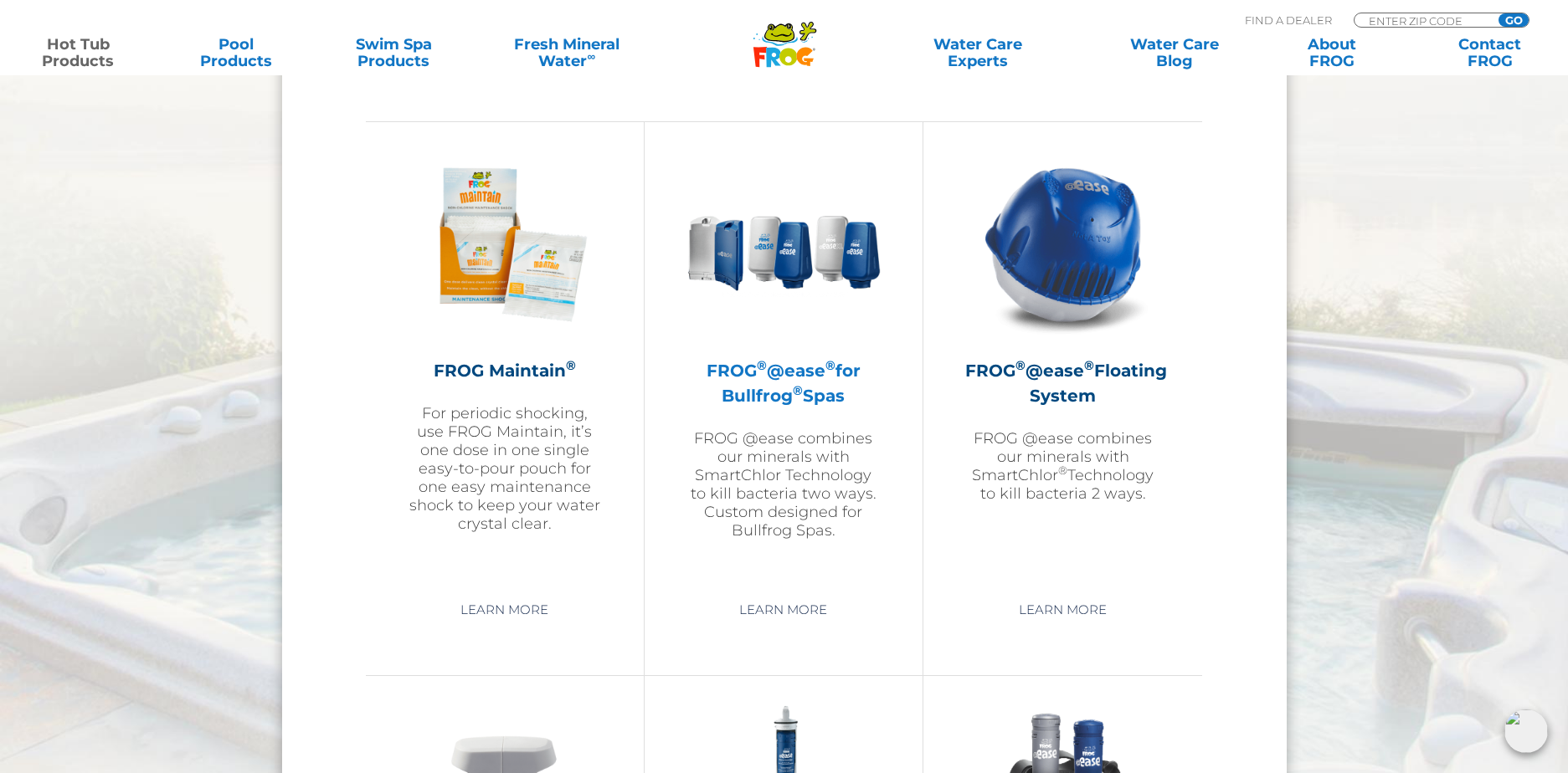
scroll to position [1842, 0]
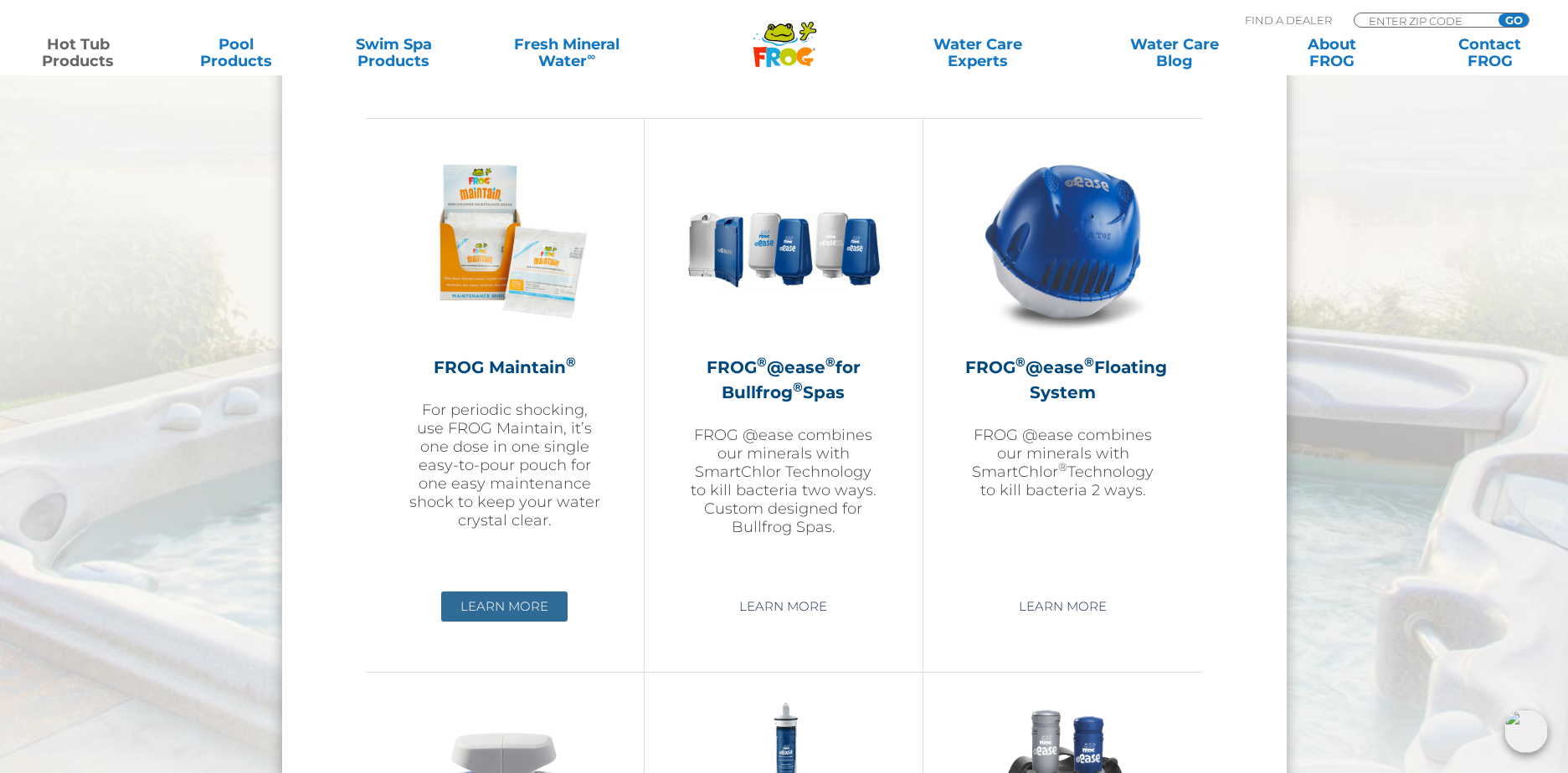
click at [501, 605] on link "Learn More" at bounding box center [504, 606] width 126 height 31
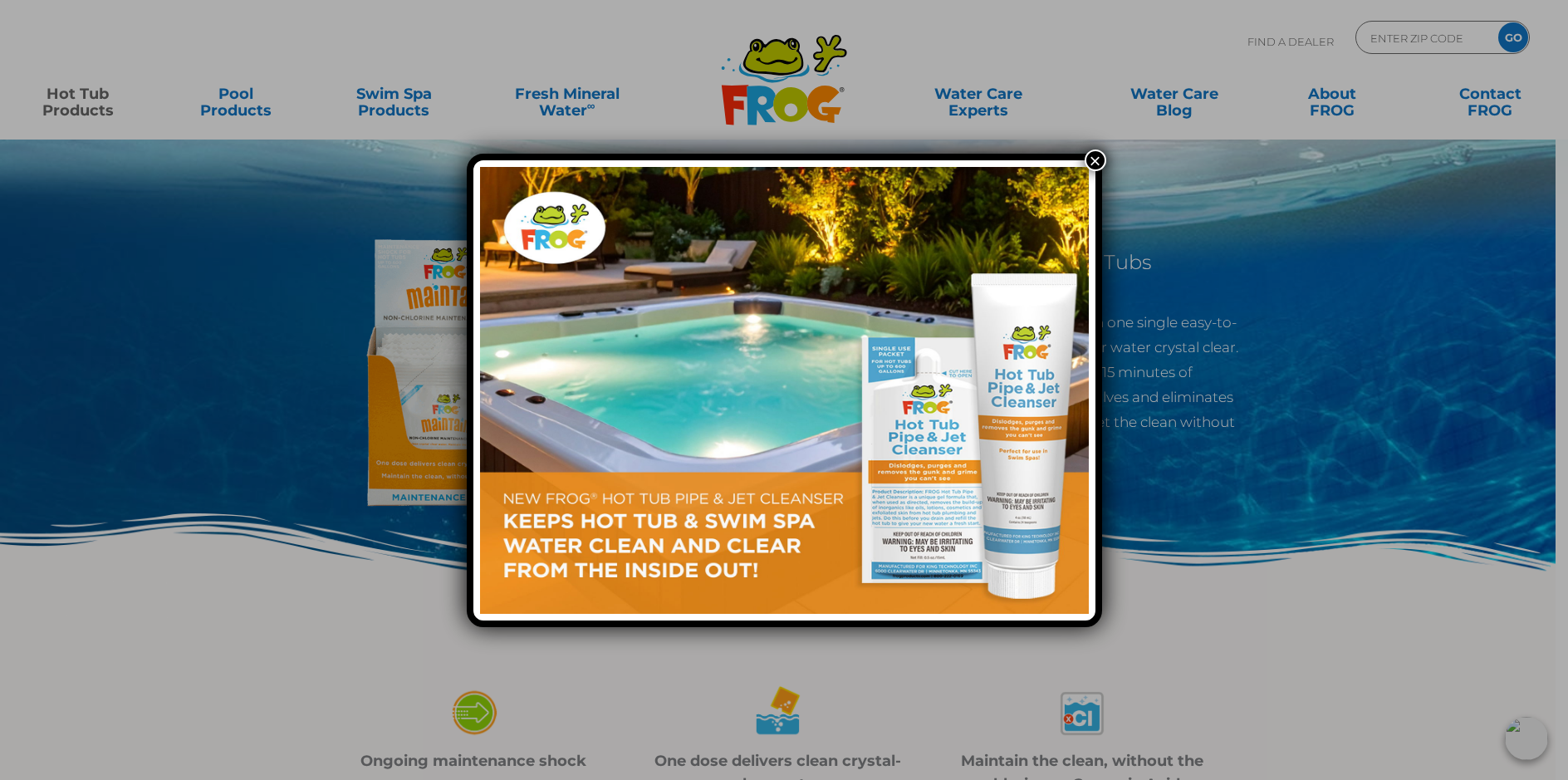
click at [1397, 601] on div "×" at bounding box center [784, 390] width 1568 height 780
click at [920, 478] on img at bounding box center [784, 390] width 608 height 447
click at [930, 440] on img at bounding box center [784, 390] width 608 height 447
click at [930, 443] on img at bounding box center [784, 390] width 608 height 447
click at [751, 506] on img at bounding box center [784, 390] width 608 height 447
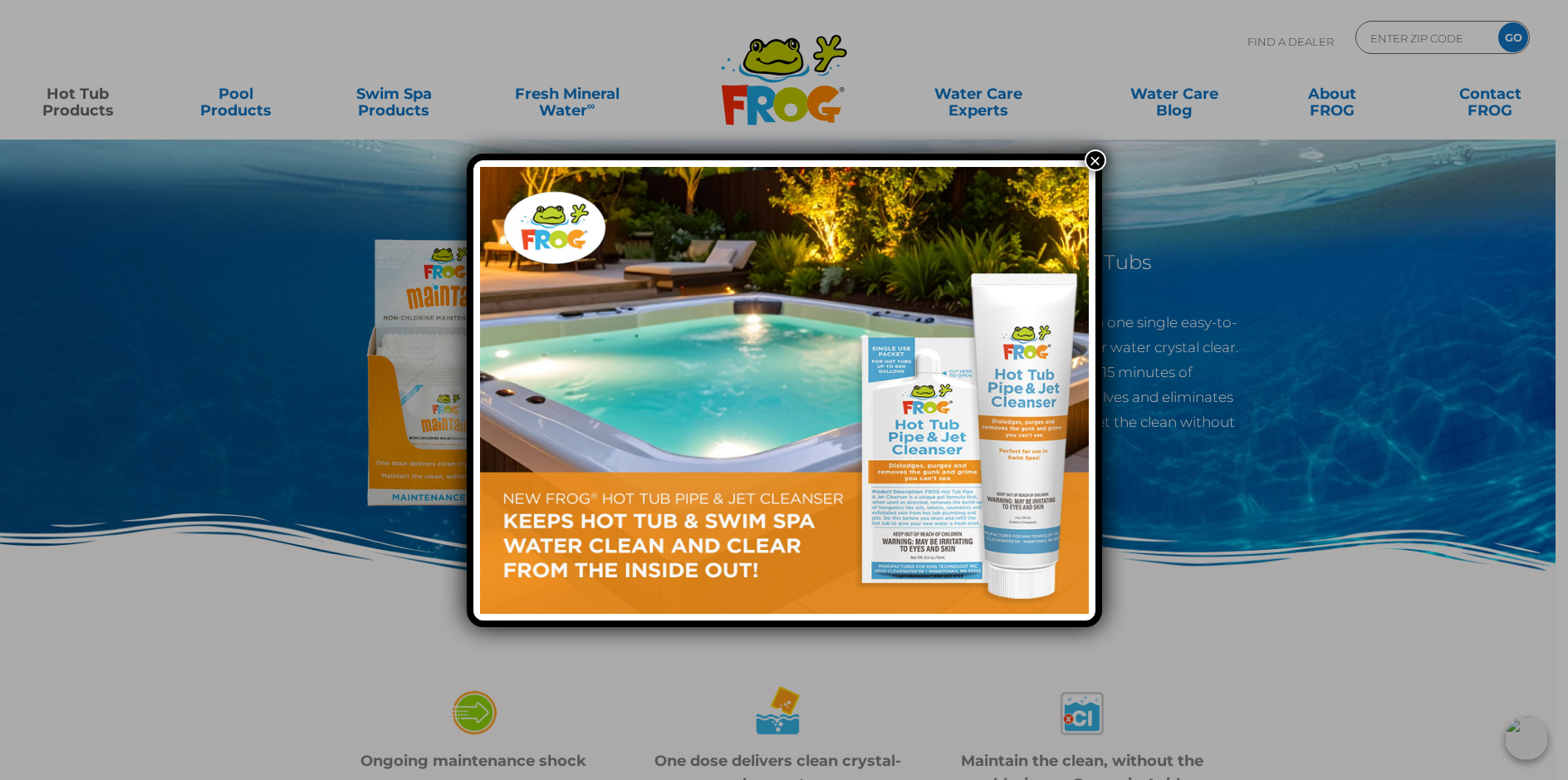
click at [750, 504] on img at bounding box center [784, 390] width 608 height 447
click at [545, 236] on img at bounding box center [784, 390] width 608 height 447
click at [541, 240] on img at bounding box center [784, 390] width 608 height 447
click at [1017, 512] on img at bounding box center [784, 390] width 608 height 447
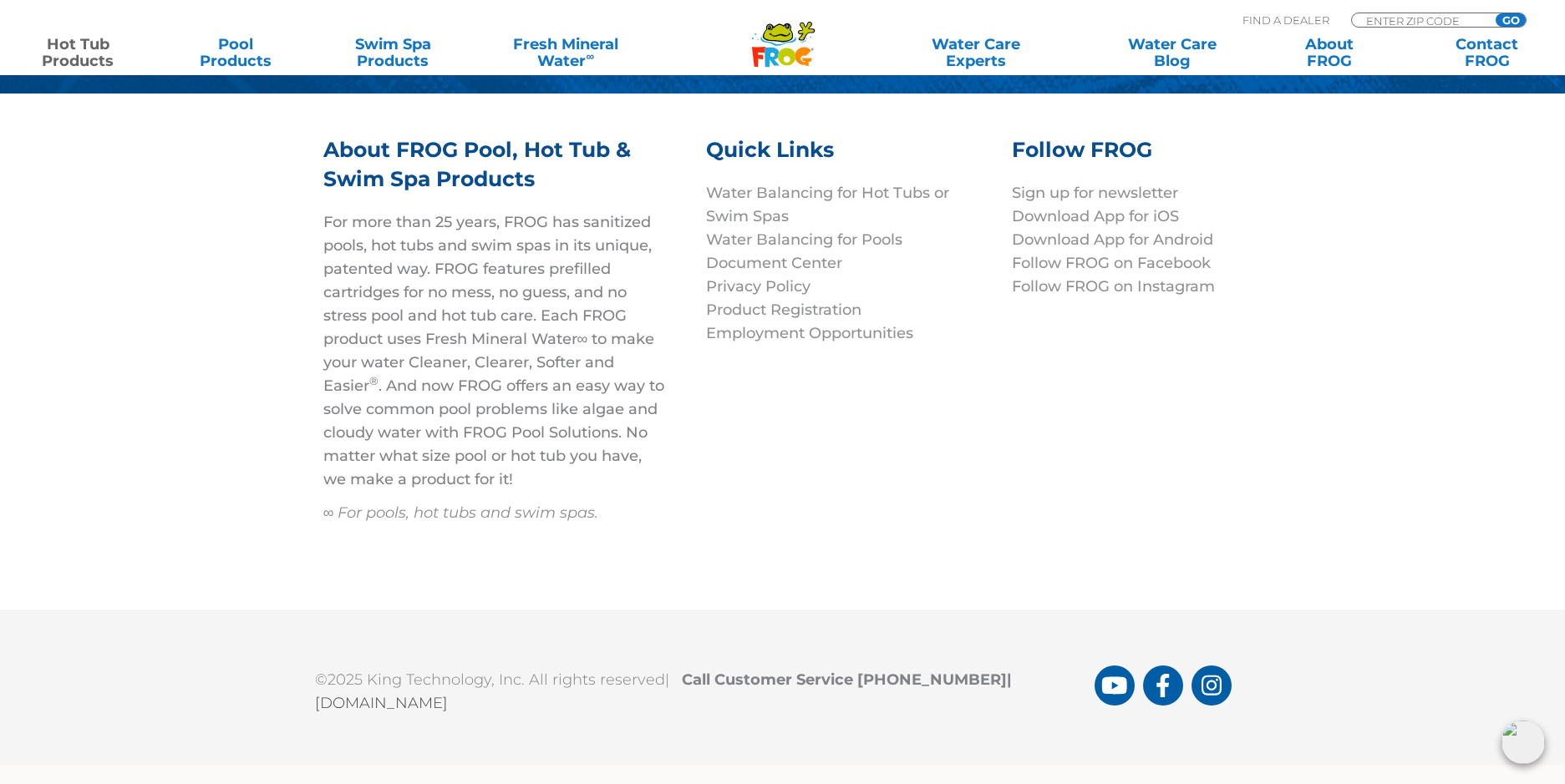
scroll to position [7623, 0]
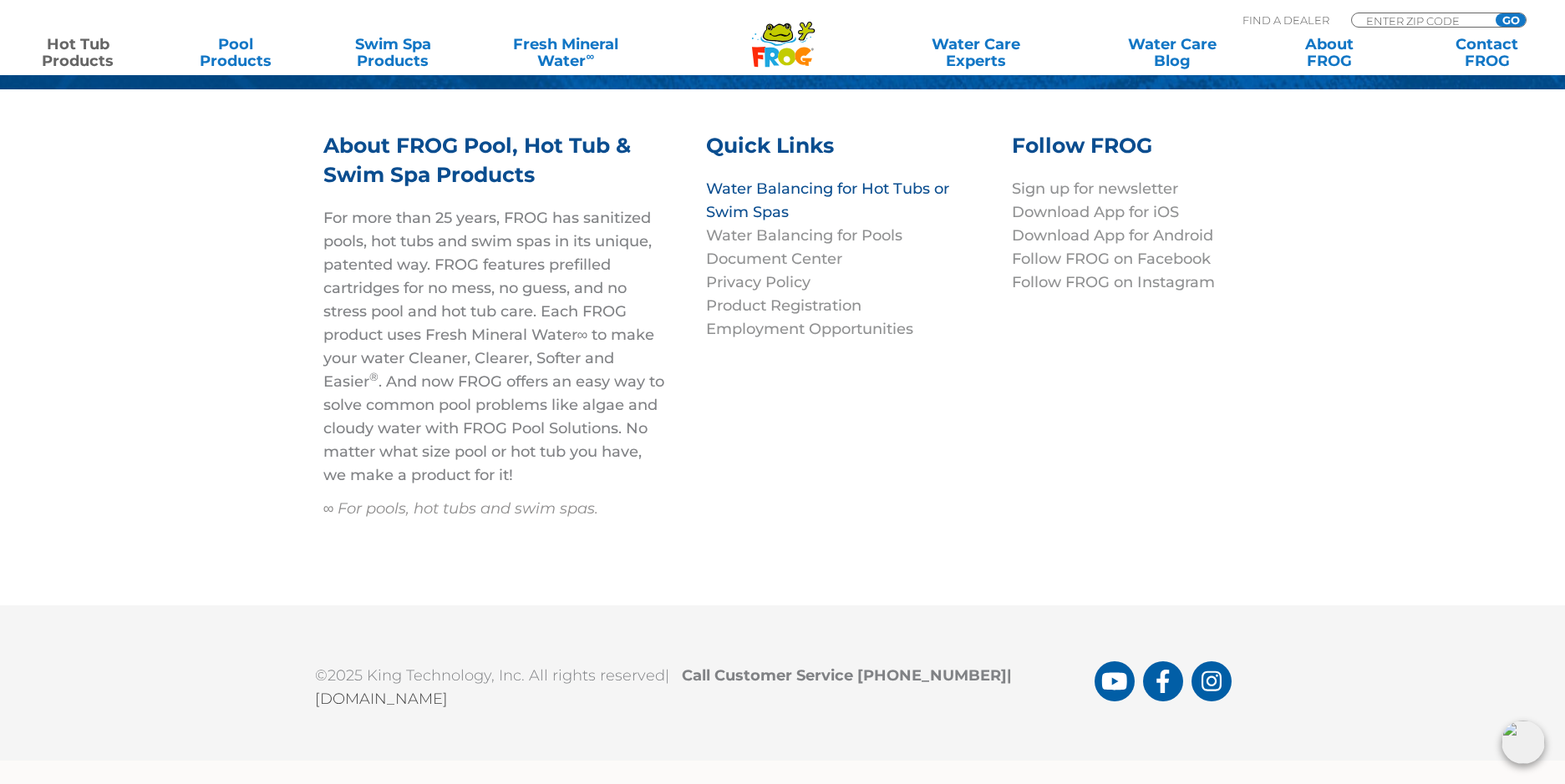
click at [824, 189] on link "Water Balancing for Hot Tubs or Swim Spas" at bounding box center [827, 201] width 243 height 41
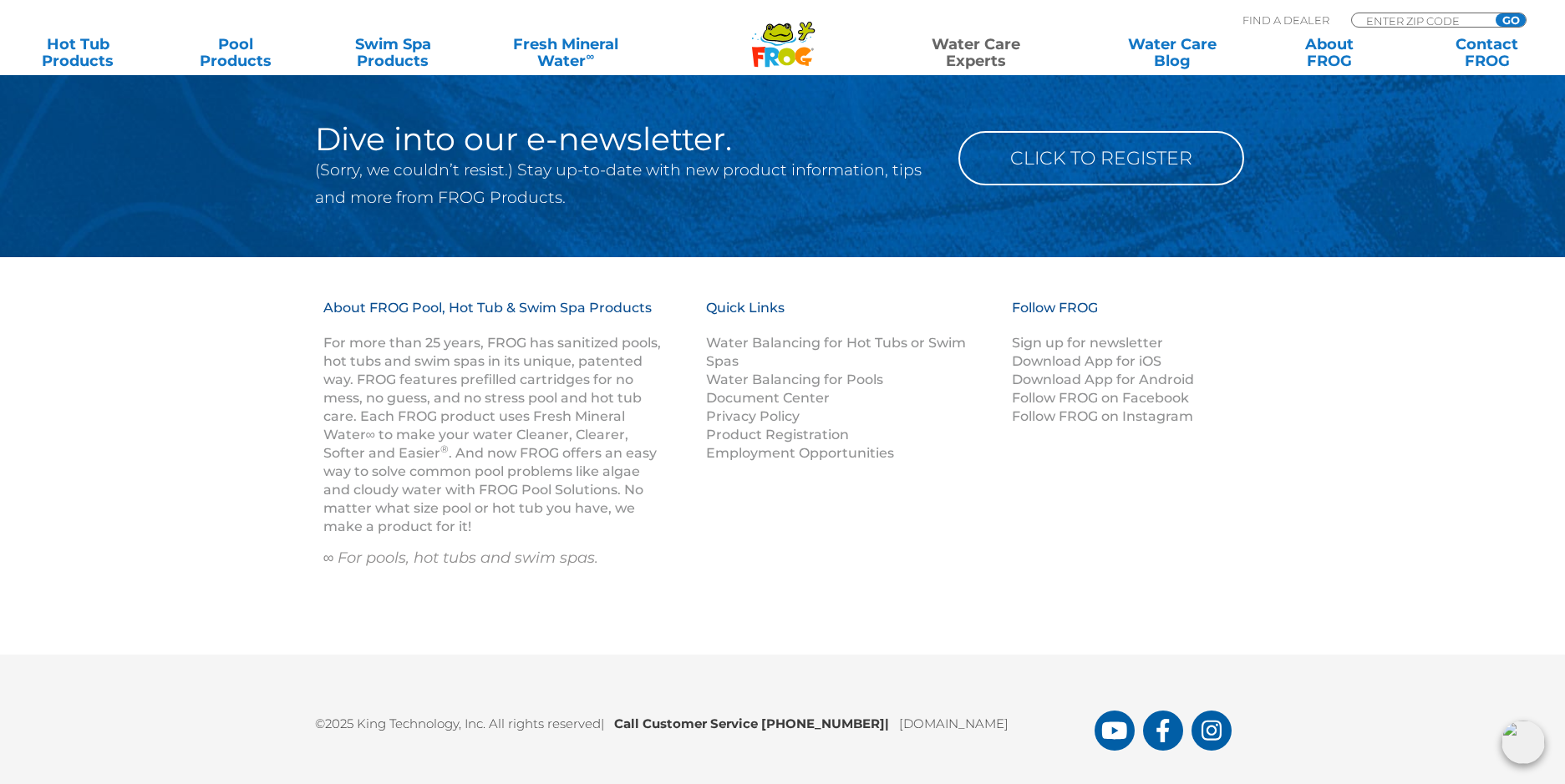
scroll to position [2352, 0]
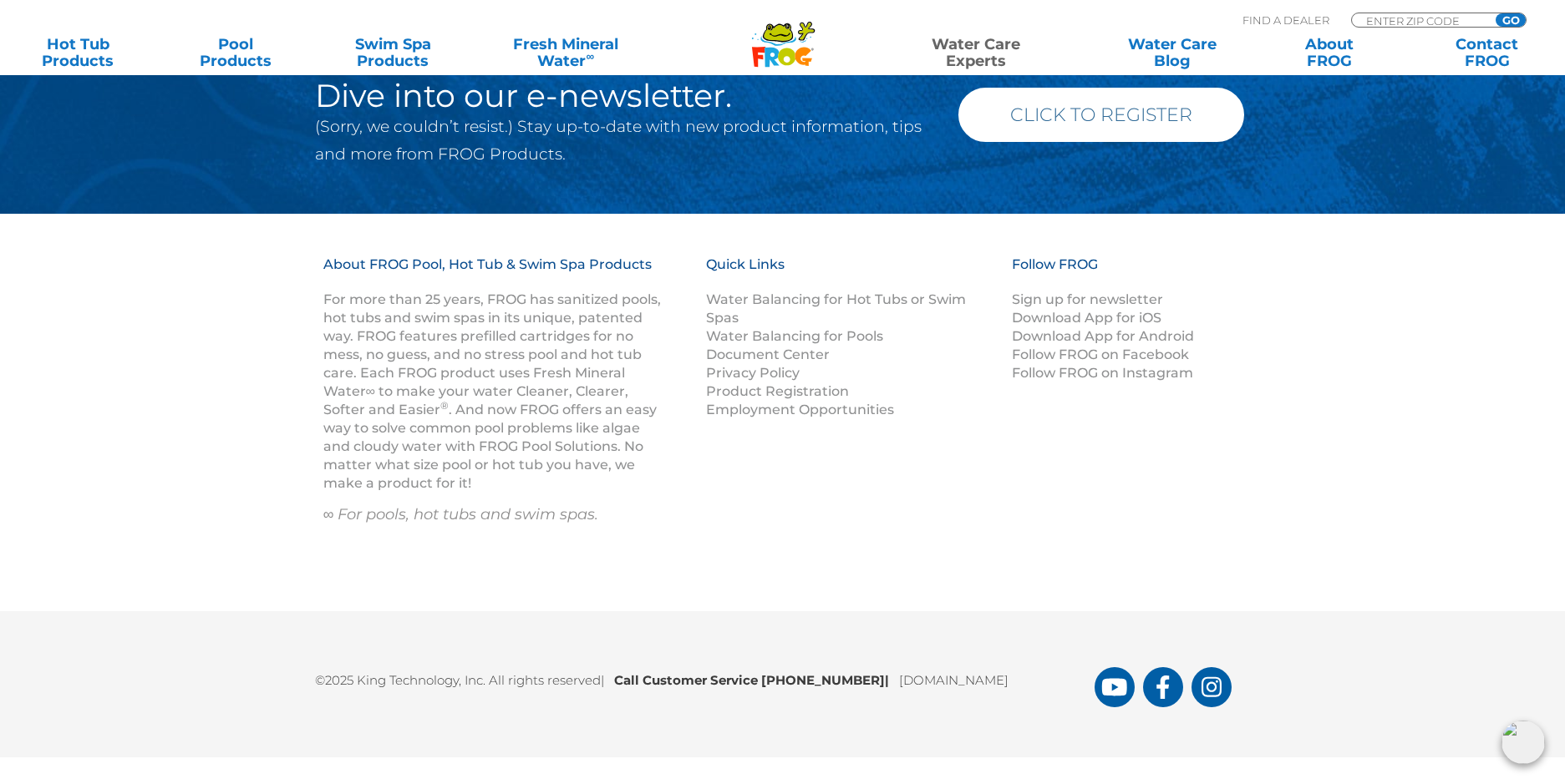
click at [1070, 119] on link "Click to Register" at bounding box center [1101, 114] width 285 height 54
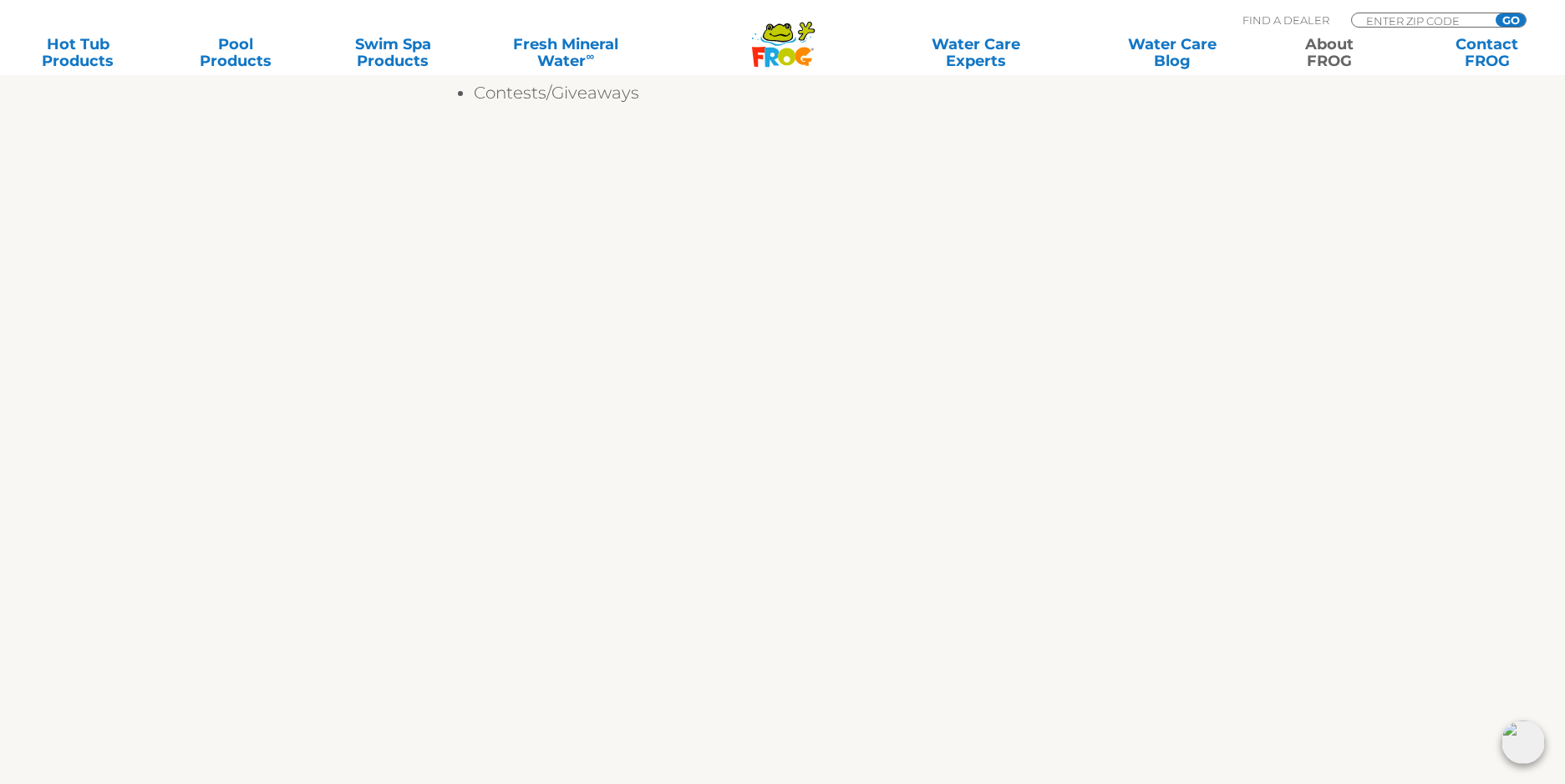
scroll to position [584, 0]
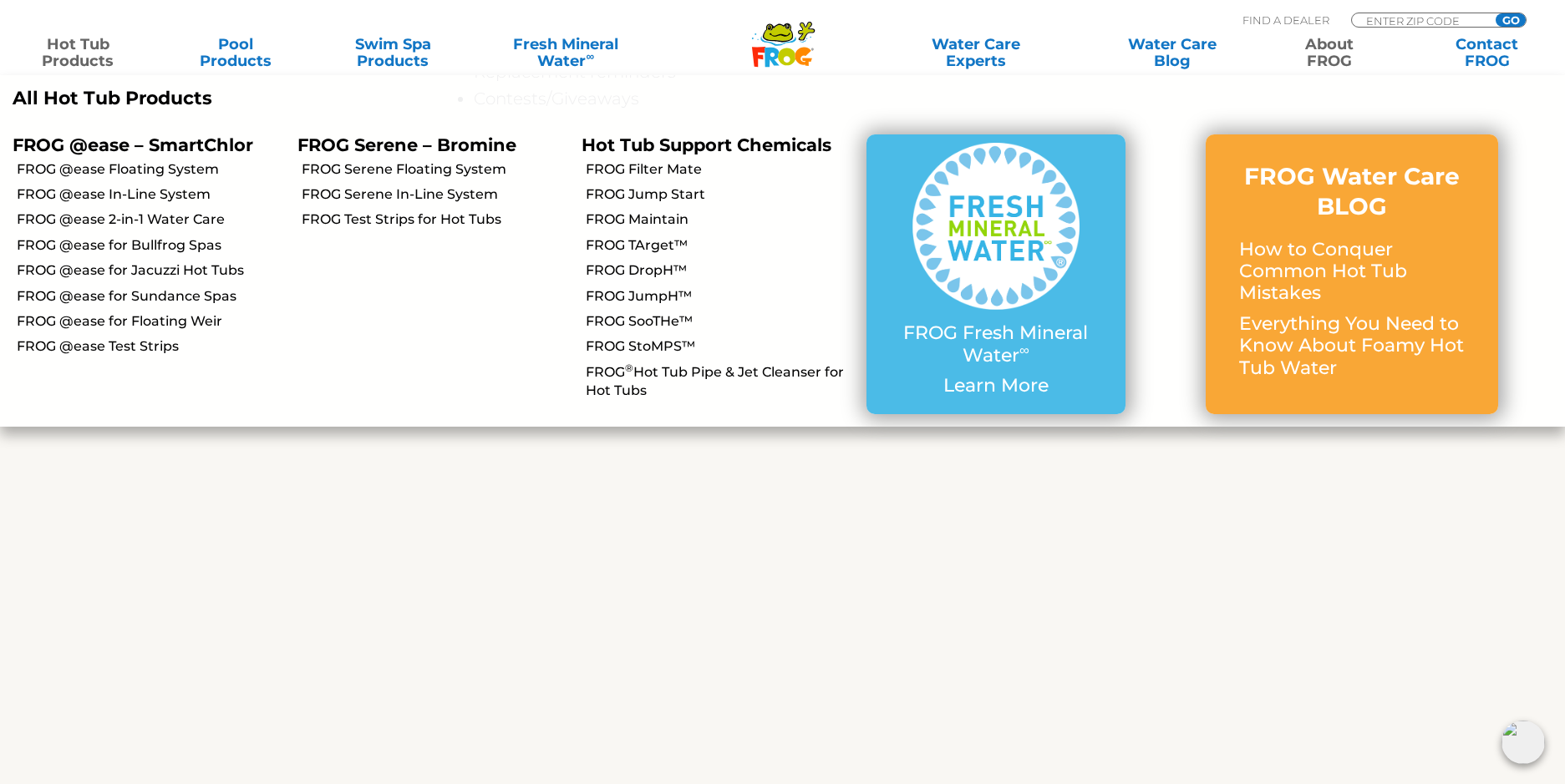
click at [86, 58] on link "Hot Tub Products" at bounding box center [78, 53] width 123 height 33
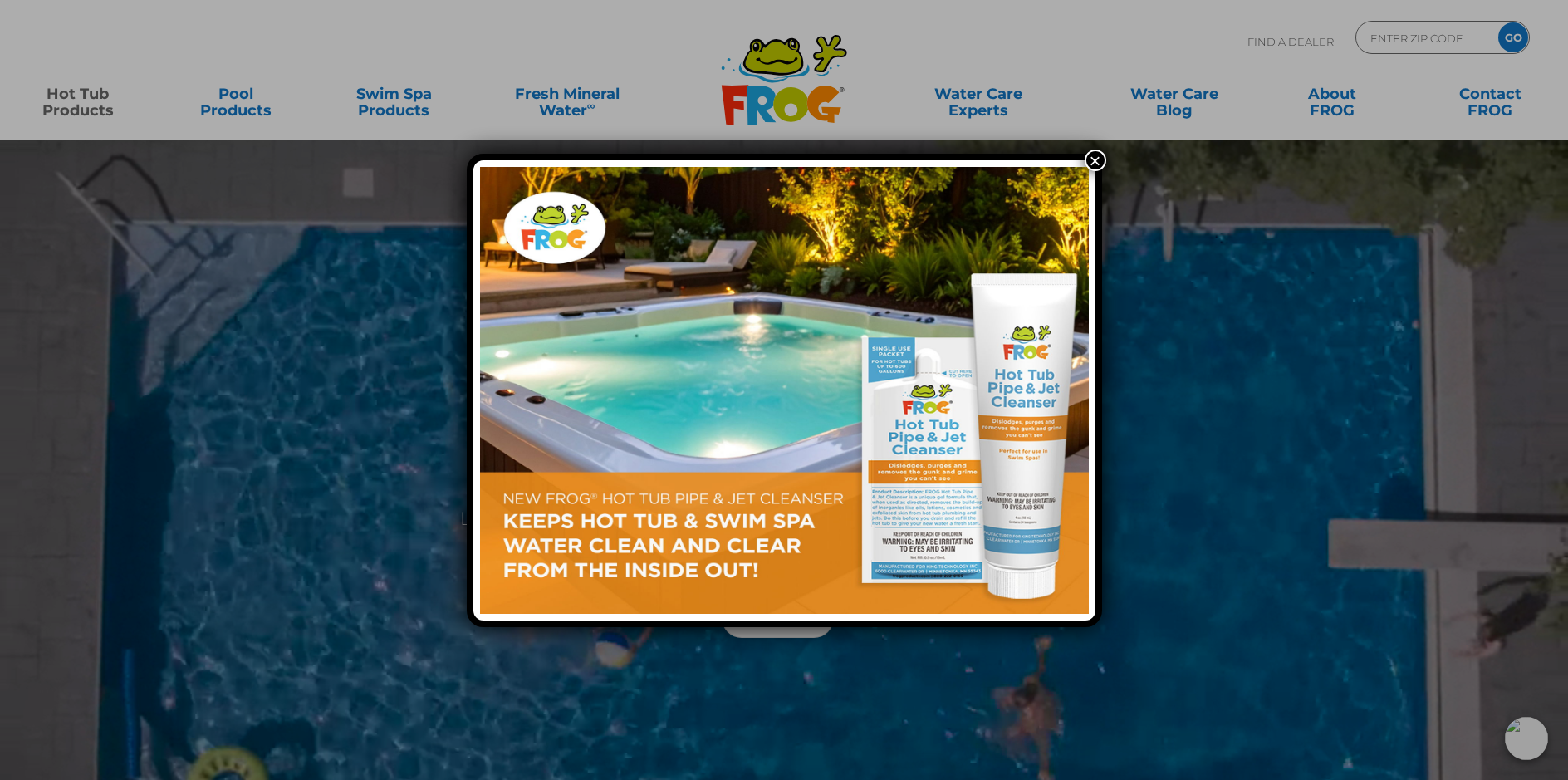
click at [85, 96] on div "×" at bounding box center [784, 390] width 1568 height 780
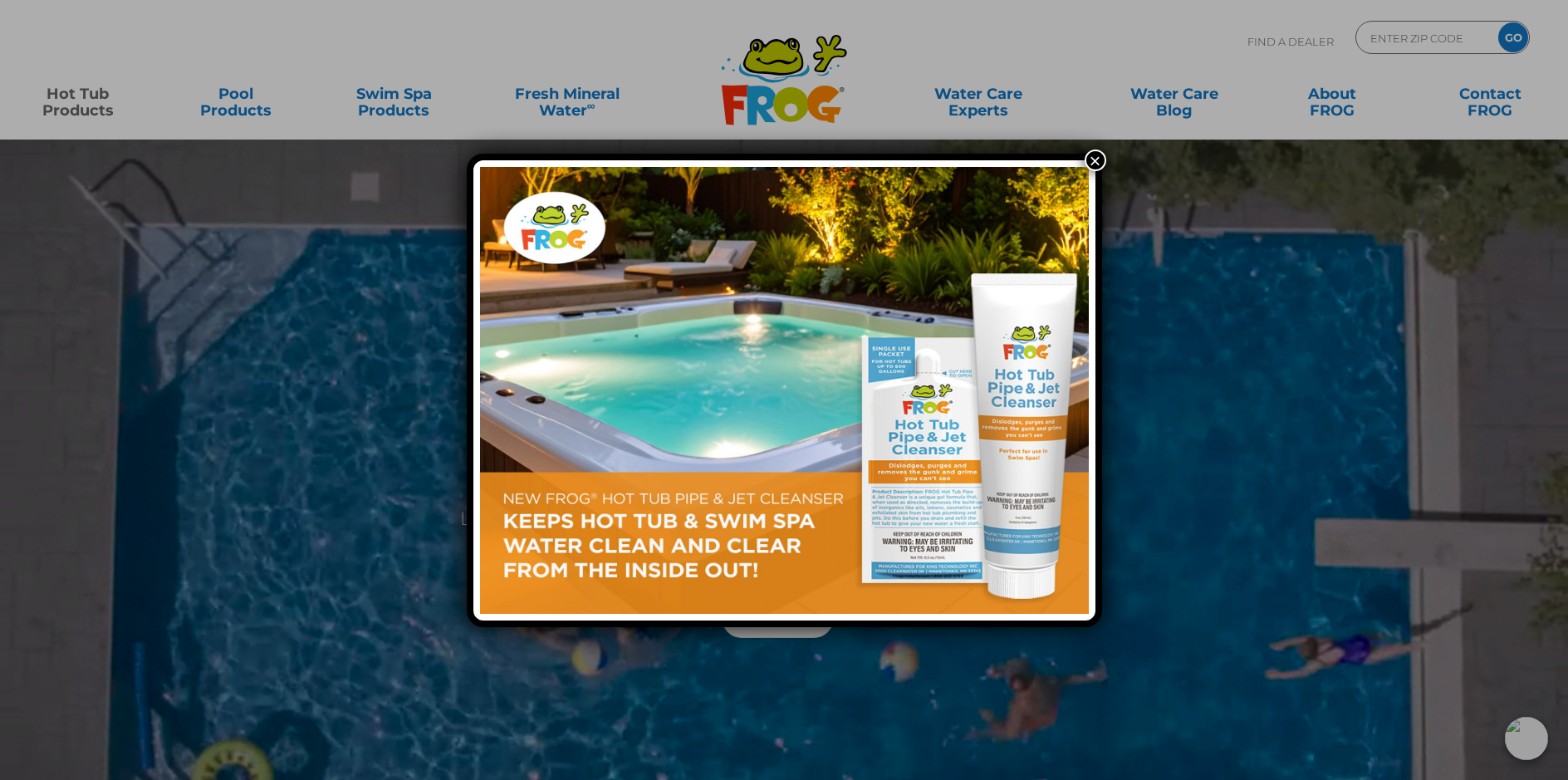
click at [1099, 153] on button "×" at bounding box center [1096, 161] width 22 height 22
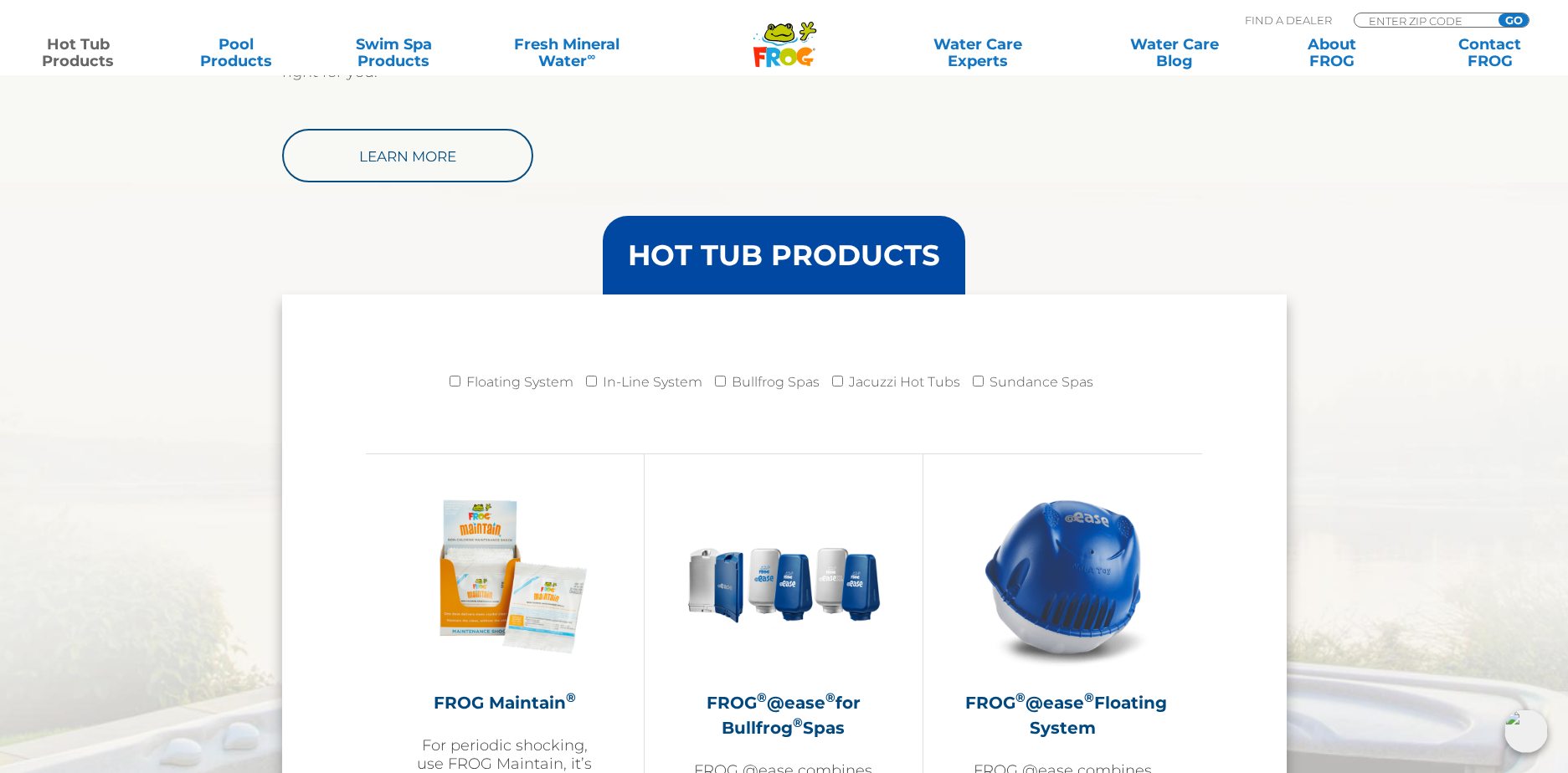
scroll to position [1507, 0]
click at [458, 386] on li "Floating System" at bounding box center [518, 386] width 136 height 41
click at [457, 381] on input "Floating System" at bounding box center [455, 380] width 11 height 11
checkbox input "true"
